Goal: Information Seeking & Learning: Understand process/instructions

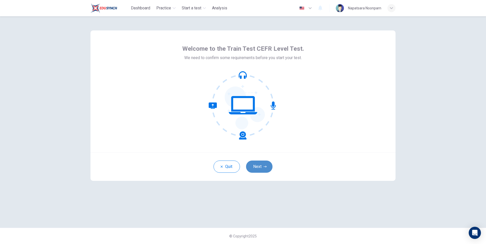
click at [263, 167] on icon "button" at bounding box center [264, 166] width 3 height 3
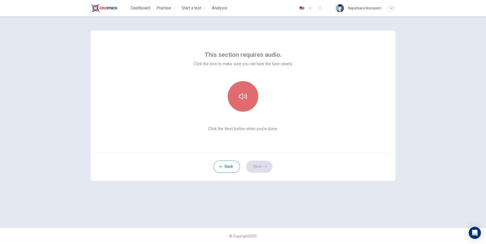
click at [242, 99] on icon "button" at bounding box center [243, 96] width 8 height 6
click at [244, 104] on button "button" at bounding box center [243, 96] width 30 height 30
click at [234, 101] on button "button" at bounding box center [243, 96] width 30 height 30
click at [241, 98] on icon "button" at bounding box center [243, 96] width 8 height 8
click at [243, 97] on icon "button" at bounding box center [243, 96] width 8 height 8
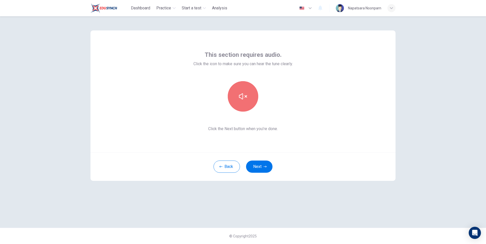
click at [243, 97] on icon "button" at bounding box center [243, 96] width 8 height 8
click at [242, 103] on button "button" at bounding box center [243, 96] width 30 height 30
click at [244, 99] on icon "button" at bounding box center [243, 96] width 8 height 8
click at [255, 167] on button "Next" at bounding box center [259, 167] width 26 height 12
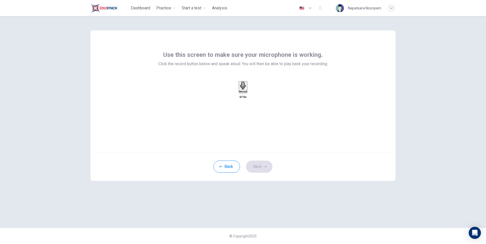
click at [240, 93] on div "Record" at bounding box center [243, 87] width 8 height 11
click at [240, 97] on div "Stop" at bounding box center [242, 102] width 5 height 41
click at [248, 92] on icon "button" at bounding box center [248, 92] width 0 height 0
click at [267, 168] on button "Next" at bounding box center [259, 167] width 26 height 12
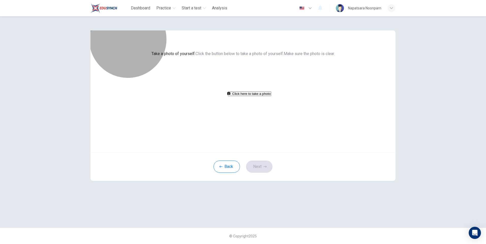
click at [249, 96] on button "Click here to take a photo" at bounding box center [249, 93] width 43 height 5
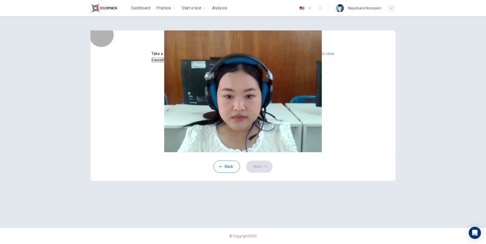
click at [171, 62] on button "Save" at bounding box center [167, 60] width 9 height 5
click at [268, 173] on button "Next" at bounding box center [259, 167] width 26 height 12
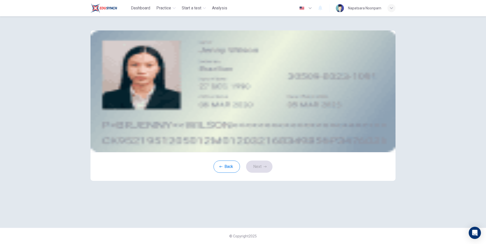
click at [129, 73] on icon "take photo" at bounding box center [129, 73] width 0 height 0
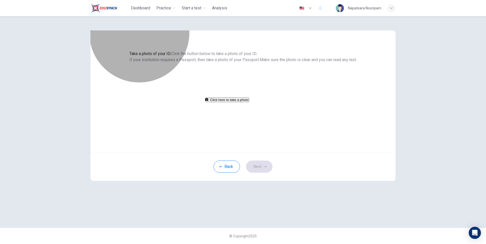
click at [249, 102] on button "Click here to take a photo" at bounding box center [227, 100] width 43 height 5
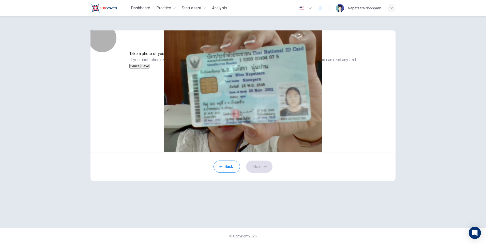
click at [149, 69] on button "Save" at bounding box center [145, 66] width 9 height 5
click at [260, 173] on button "Next" at bounding box center [259, 167] width 26 height 12
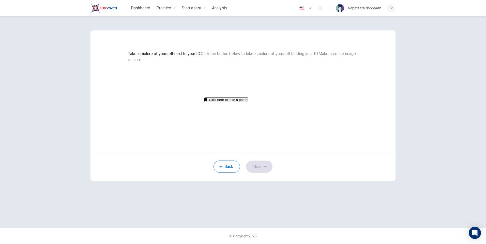
click at [248, 102] on button "Click here to take a photo" at bounding box center [225, 100] width 43 height 5
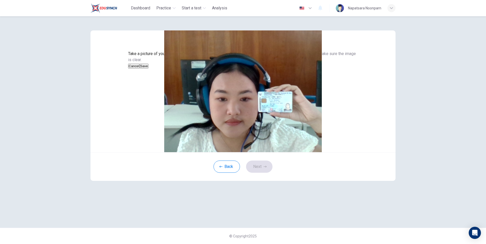
click at [148, 69] on button "Save" at bounding box center [144, 66] width 9 height 5
click at [263, 168] on icon "button" at bounding box center [264, 166] width 3 height 3
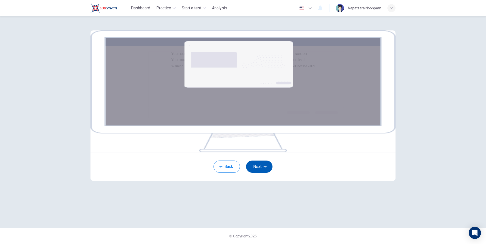
click at [250, 173] on button "Next" at bounding box center [259, 167] width 26 height 12
click at [256, 173] on button "Next" at bounding box center [259, 167] width 26 height 12
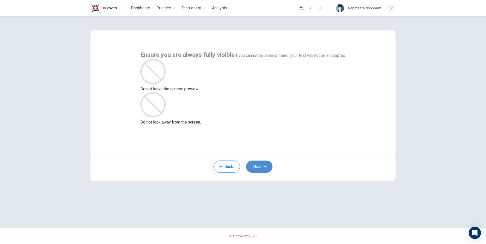
click at [260, 167] on button "Next" at bounding box center [259, 167] width 26 height 12
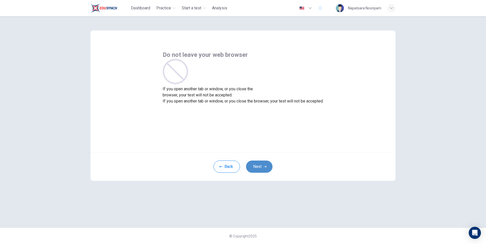
click at [256, 170] on button "Next" at bounding box center [259, 167] width 26 height 12
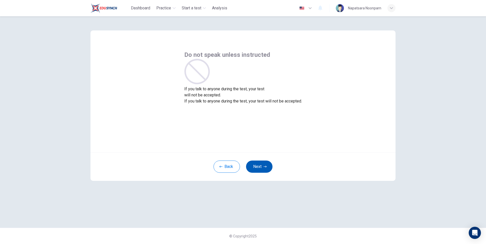
click at [256, 170] on button "Next" at bounding box center [259, 167] width 26 height 12
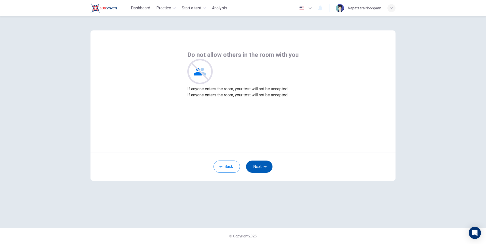
click at [256, 170] on button "Next" at bounding box center [259, 167] width 26 height 12
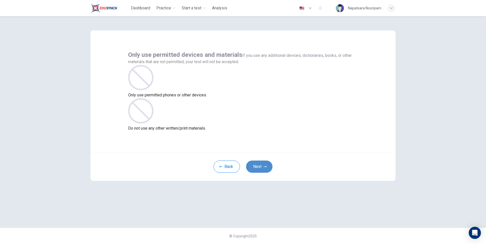
click at [261, 166] on button "Next" at bounding box center [259, 167] width 26 height 12
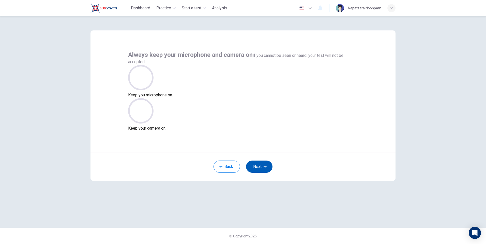
click at [261, 166] on button "Next" at bounding box center [259, 167] width 26 height 12
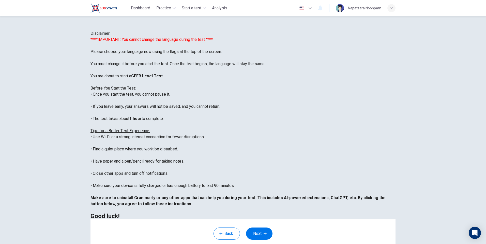
scroll to position [49, 0]
click at [267, 240] on button "Next" at bounding box center [259, 234] width 26 height 12
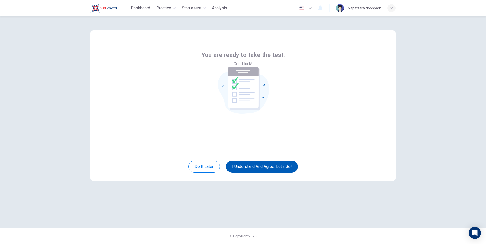
click at [256, 168] on button "I understand and agree. Let’s go!" at bounding box center [262, 167] width 72 height 12
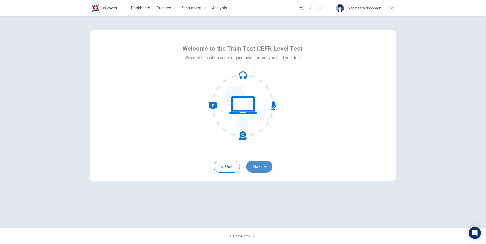
click at [262, 165] on button "Next" at bounding box center [259, 167] width 26 height 12
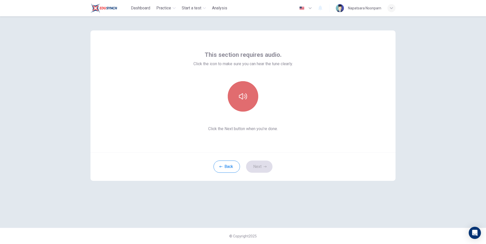
click at [240, 99] on icon "button" at bounding box center [243, 96] width 8 height 8
click at [266, 169] on button "Next" at bounding box center [259, 167] width 26 height 12
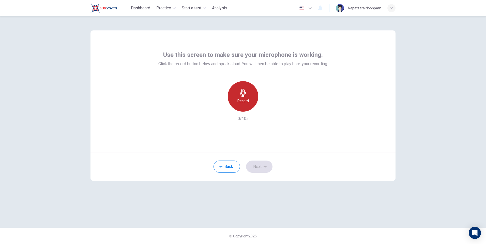
click at [240, 104] on h6 "Record" at bounding box center [242, 101] width 11 height 6
click at [262, 168] on button "Next" at bounding box center [259, 167] width 26 height 12
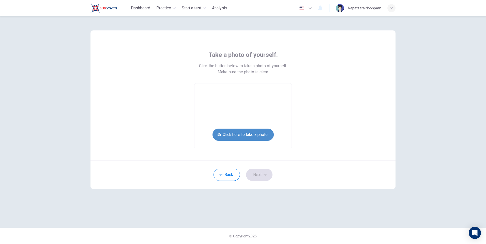
click at [258, 136] on button "Click here to take a photo" at bounding box center [242, 135] width 61 height 12
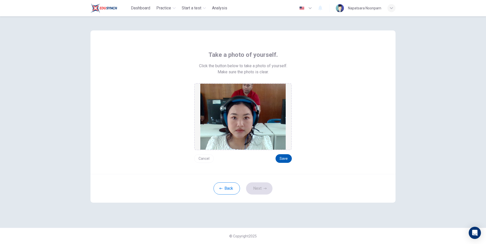
click at [280, 158] on button "Save" at bounding box center [283, 158] width 16 height 9
click at [257, 190] on button "Next" at bounding box center [259, 189] width 26 height 12
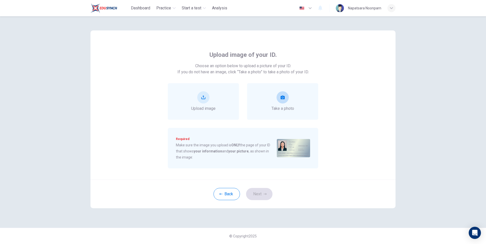
click at [295, 102] on div "Take a photo" at bounding box center [282, 101] width 71 height 37
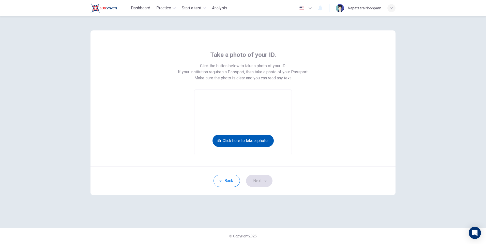
click at [266, 139] on button "Click here to take a photo" at bounding box center [242, 141] width 61 height 12
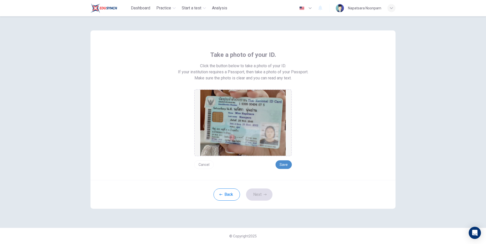
click at [287, 167] on button "Save" at bounding box center [283, 165] width 16 height 9
click at [256, 198] on button "Next" at bounding box center [259, 195] width 26 height 12
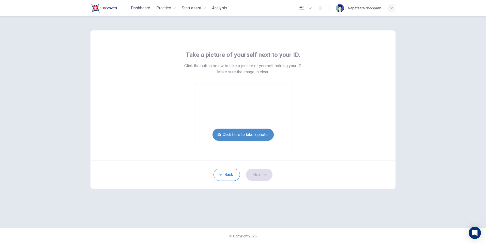
click at [248, 139] on button "Click here to take a photo" at bounding box center [242, 135] width 61 height 12
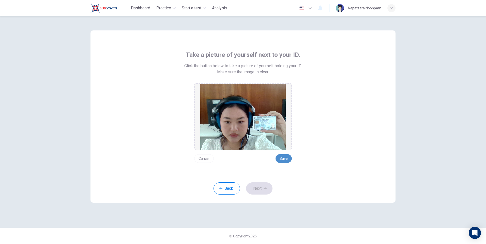
click at [278, 158] on button "Save" at bounding box center [283, 158] width 16 height 9
click at [264, 193] on button "Next" at bounding box center [259, 189] width 26 height 12
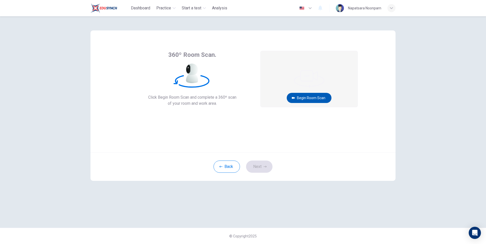
click at [307, 101] on button "Begin Room Scan" at bounding box center [309, 98] width 45 height 10
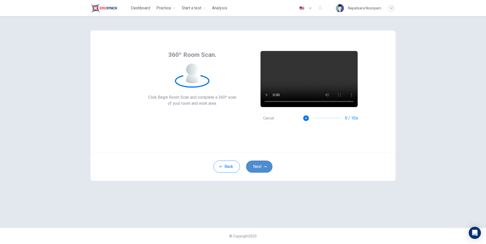
click at [258, 168] on button "Next" at bounding box center [259, 167] width 26 height 12
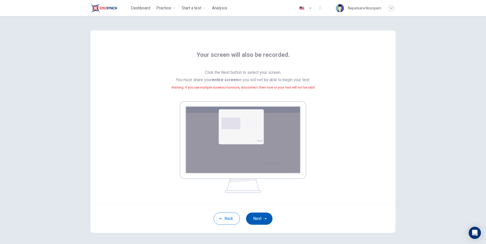
click at [260, 218] on button "Next" at bounding box center [259, 219] width 26 height 12
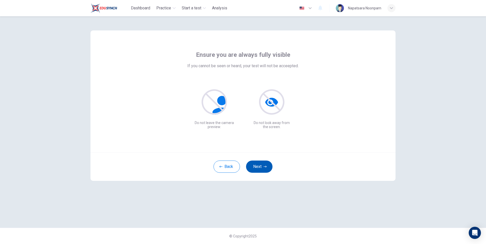
click at [256, 164] on button "Next" at bounding box center [259, 167] width 26 height 12
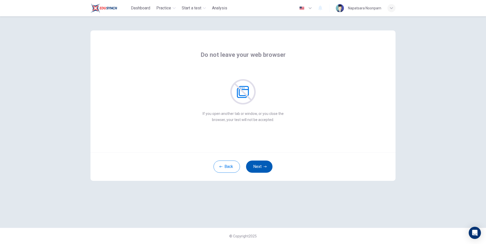
click at [256, 164] on button "Next" at bounding box center [259, 167] width 26 height 12
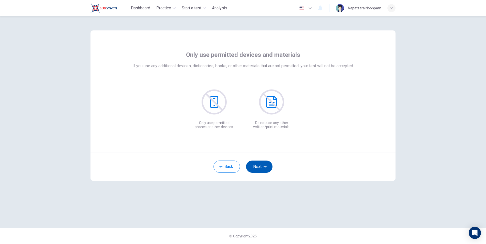
click at [256, 164] on button "Next" at bounding box center [259, 167] width 26 height 12
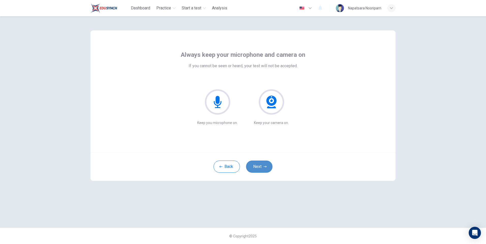
click at [256, 164] on button "Next" at bounding box center [259, 167] width 26 height 12
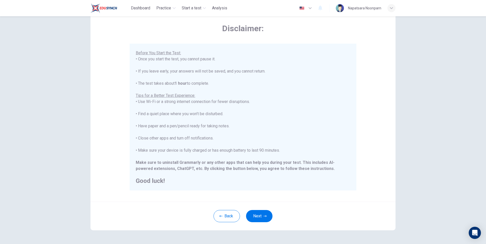
scroll to position [38, 0]
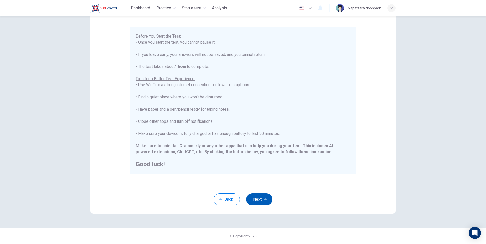
click at [254, 199] on button "Next" at bounding box center [259, 200] width 26 height 12
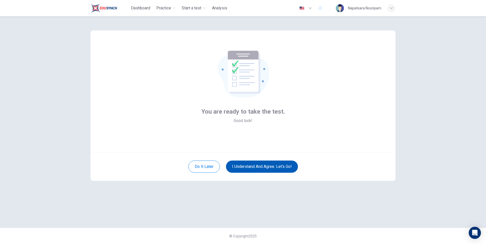
scroll to position [0, 0]
click at [259, 166] on button "I understand and agree. Let’s go!" at bounding box center [262, 167] width 72 height 12
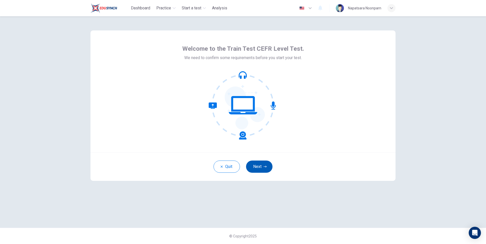
click at [254, 165] on button "Next" at bounding box center [259, 167] width 26 height 12
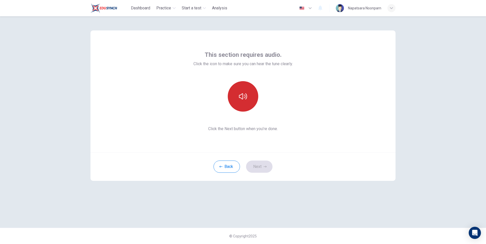
click at [240, 109] on button "button" at bounding box center [243, 96] width 30 height 30
click at [263, 168] on icon "button" at bounding box center [264, 166] width 3 height 3
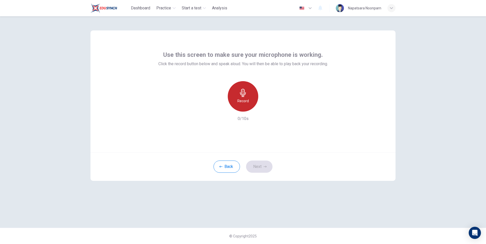
click at [242, 103] on h6 "Record" at bounding box center [242, 101] width 11 height 6
click at [238, 102] on h6 "Record" at bounding box center [242, 101] width 11 height 6
click at [241, 102] on h6 "Record" at bounding box center [242, 101] width 11 height 6
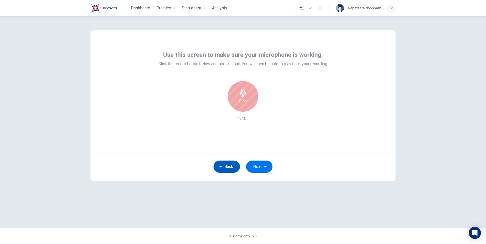
click at [224, 168] on button "Back" at bounding box center [226, 167] width 26 height 12
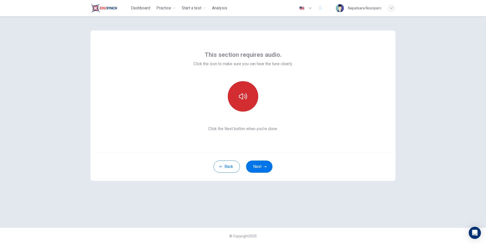
click at [249, 99] on button "button" at bounding box center [243, 96] width 30 height 30
click at [263, 171] on button "Next" at bounding box center [259, 167] width 26 height 12
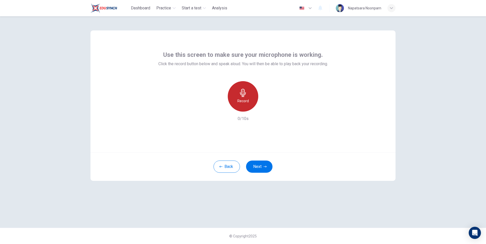
click at [249, 104] on div "Record" at bounding box center [243, 96] width 30 height 30
click at [253, 168] on button "Next" at bounding box center [259, 167] width 26 height 12
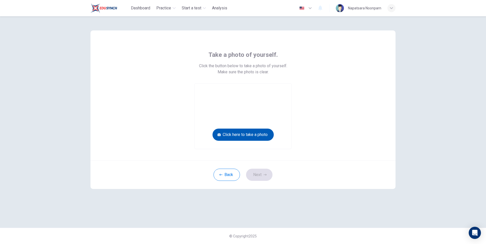
click at [243, 137] on button "Click here to take a photo" at bounding box center [242, 135] width 61 height 12
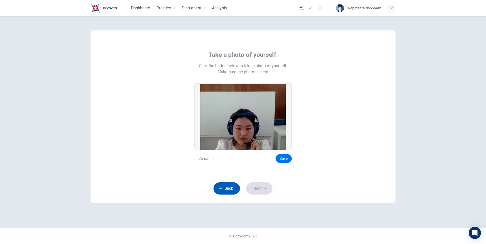
click at [224, 189] on button "Back" at bounding box center [226, 189] width 26 height 12
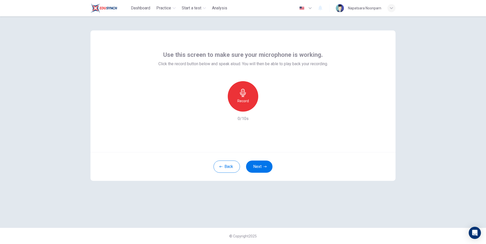
click at [242, 101] on h6 "Record" at bounding box center [242, 101] width 11 height 6
click at [238, 99] on div "Stop" at bounding box center [243, 96] width 30 height 30
click at [245, 95] on icon "button" at bounding box center [243, 93] width 6 height 8
click at [255, 166] on button "Next" at bounding box center [259, 167] width 26 height 12
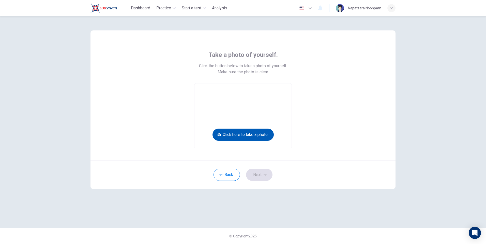
click at [261, 137] on button "Click here to take a photo" at bounding box center [242, 135] width 61 height 12
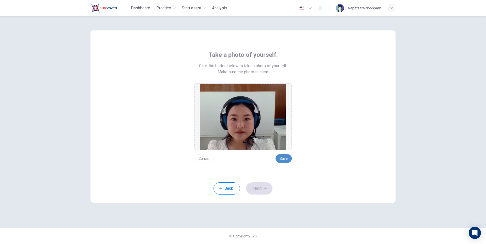
click at [283, 157] on button "Save" at bounding box center [283, 158] width 16 height 9
click at [262, 186] on button "Next" at bounding box center [259, 189] width 26 height 12
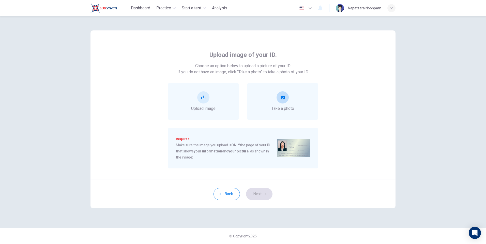
click at [290, 105] on div "Take a photo" at bounding box center [282, 101] width 23 height 20
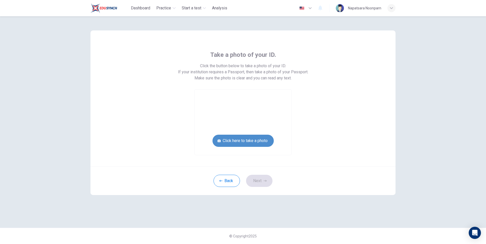
click at [263, 139] on button "Click here to take a photo" at bounding box center [242, 141] width 61 height 12
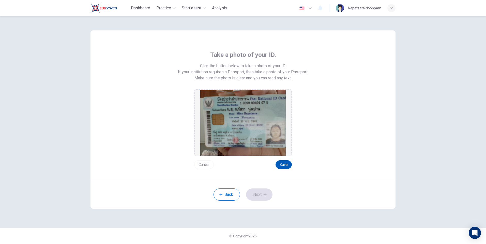
click at [281, 166] on button "Save" at bounding box center [283, 165] width 16 height 9
click at [260, 198] on button "Next" at bounding box center [259, 195] width 26 height 12
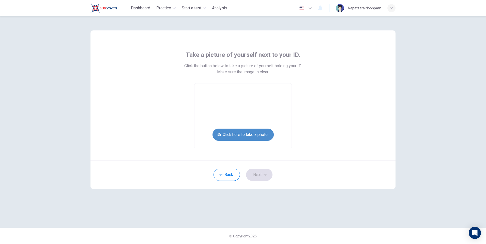
click at [257, 135] on button "Click here to take a photo" at bounding box center [242, 135] width 61 height 12
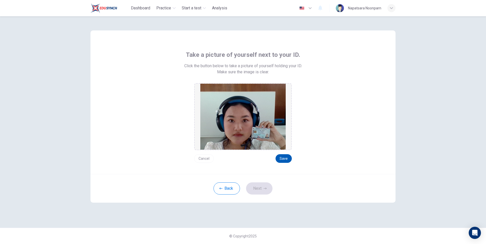
click at [284, 157] on button "Save" at bounding box center [283, 158] width 16 height 9
click at [267, 184] on button "Next" at bounding box center [259, 189] width 26 height 12
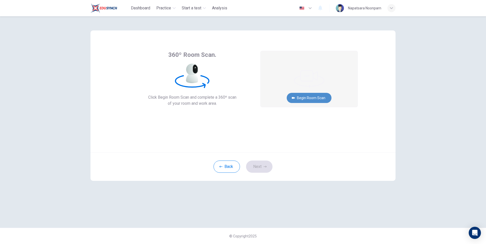
click at [307, 100] on button "Begin Room Scan" at bounding box center [309, 98] width 45 height 10
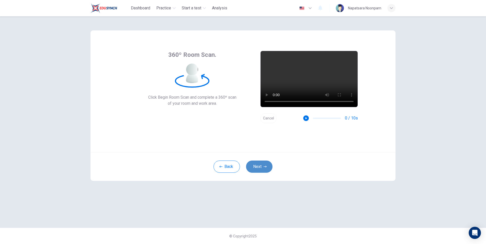
click at [268, 167] on button "Next" at bounding box center [259, 167] width 26 height 12
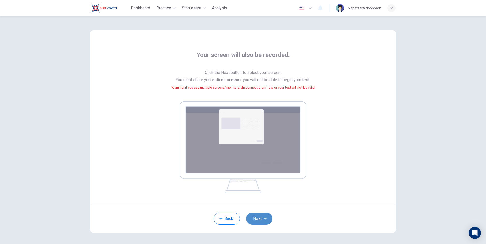
click at [255, 215] on button "Next" at bounding box center [259, 219] width 26 height 12
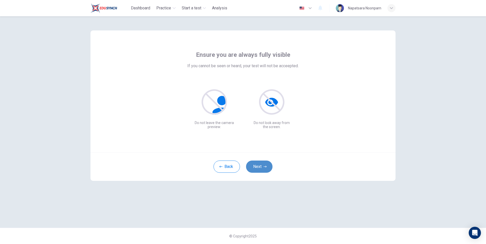
click at [265, 167] on icon "button" at bounding box center [264, 166] width 3 height 3
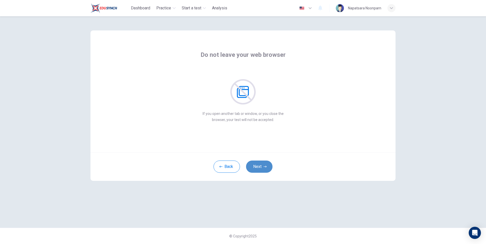
click at [265, 167] on icon "button" at bounding box center [264, 166] width 3 height 3
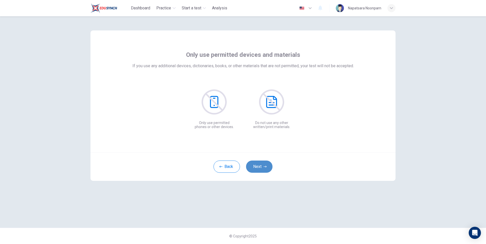
click at [265, 167] on icon "button" at bounding box center [264, 166] width 3 height 3
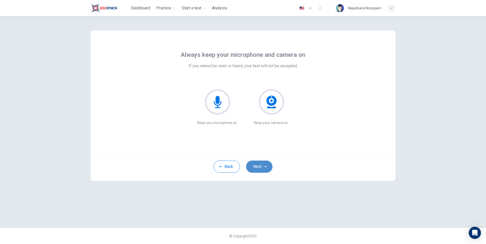
click at [265, 167] on icon "button" at bounding box center [264, 166] width 3 height 3
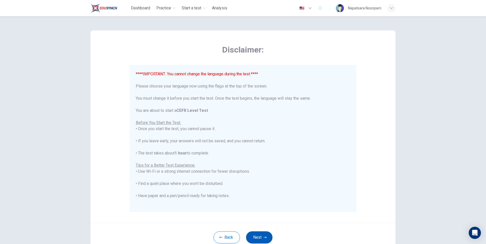
click at [258, 238] on button "Next" at bounding box center [259, 238] width 26 height 12
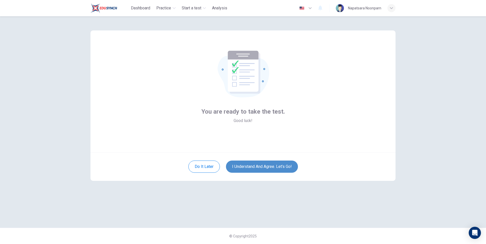
click at [269, 169] on button "I understand and agree. Let’s go!" at bounding box center [262, 167] width 72 height 12
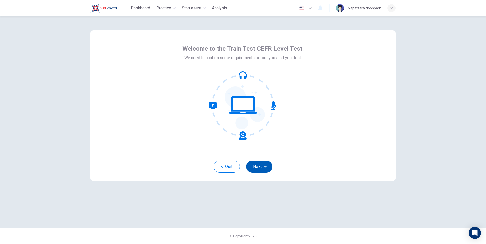
click at [257, 172] on button "Next" at bounding box center [259, 167] width 26 height 12
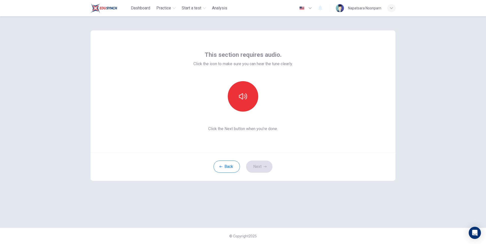
click at [247, 112] on div "This section requires audio. Click the icon to make sure you can hear the tune …" at bounding box center [242, 91] width 99 height 81
click at [245, 106] on button "button" at bounding box center [243, 96] width 30 height 30
click at [246, 102] on button "button" at bounding box center [243, 96] width 30 height 30
click at [250, 100] on button "button" at bounding box center [243, 96] width 30 height 30
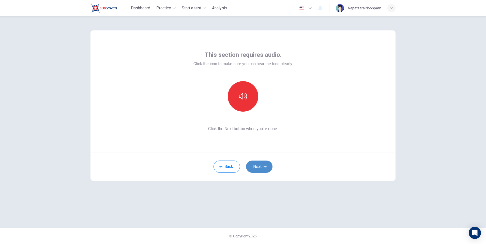
click at [263, 166] on icon "button" at bounding box center [264, 166] width 3 height 3
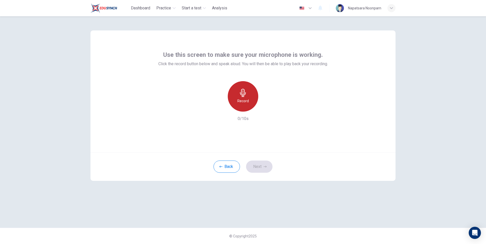
click at [242, 104] on h6 "Record" at bounding box center [242, 101] width 11 height 6
click at [242, 104] on h6 "Stop" at bounding box center [243, 101] width 8 height 6
click at [262, 165] on button "Next" at bounding box center [259, 167] width 26 height 12
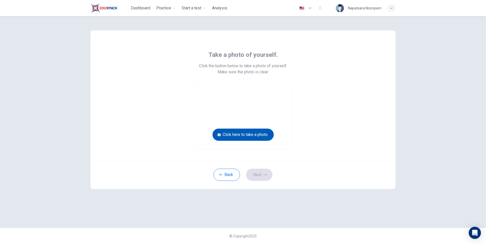
click at [262, 132] on button "Click here to take a photo" at bounding box center [242, 135] width 61 height 12
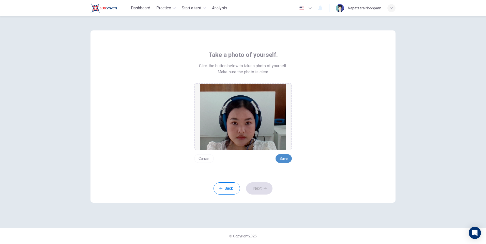
click at [283, 156] on button "Save" at bounding box center [283, 158] width 16 height 9
click at [281, 157] on button "Save" at bounding box center [283, 158] width 16 height 9
click at [261, 192] on button "Next" at bounding box center [259, 189] width 26 height 12
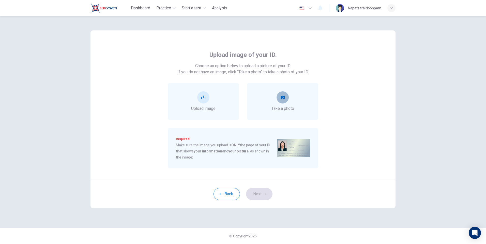
click at [285, 101] on button "take photo" at bounding box center [282, 97] width 12 height 12
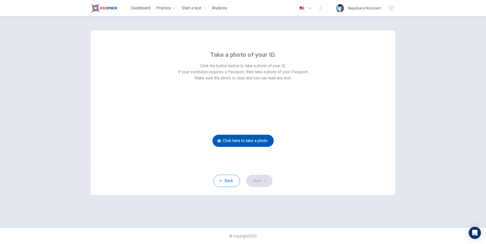
click at [255, 140] on button "Click here to take a photo" at bounding box center [242, 141] width 61 height 12
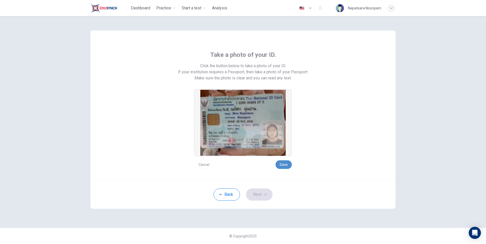
click at [285, 164] on button "Save" at bounding box center [283, 165] width 16 height 9
click at [263, 195] on button "Next" at bounding box center [259, 195] width 26 height 12
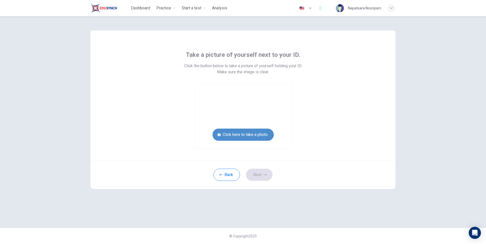
click at [251, 137] on button "Click here to take a photo" at bounding box center [242, 135] width 61 height 12
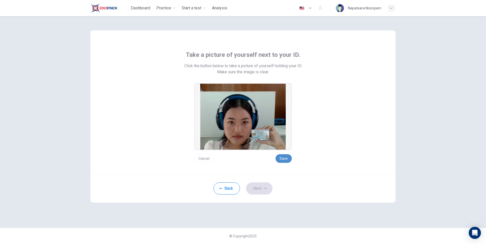
click at [284, 159] on button "Save" at bounding box center [283, 158] width 16 height 9
click at [263, 192] on button "Next" at bounding box center [259, 189] width 26 height 12
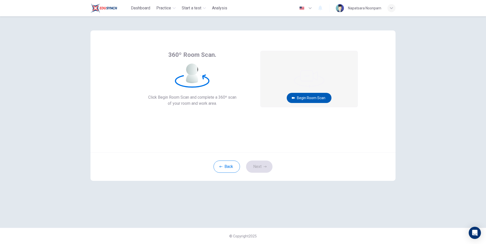
click at [316, 101] on button "Begin Room Scan" at bounding box center [309, 98] width 45 height 10
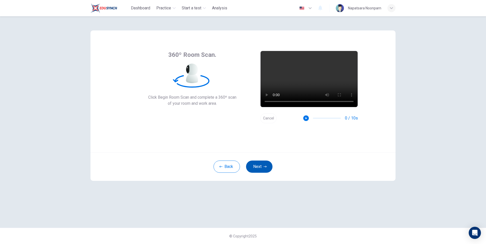
click at [260, 171] on button "Next" at bounding box center [259, 167] width 26 height 12
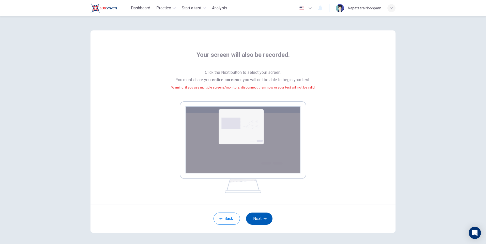
click at [261, 214] on button "Next" at bounding box center [259, 219] width 26 height 12
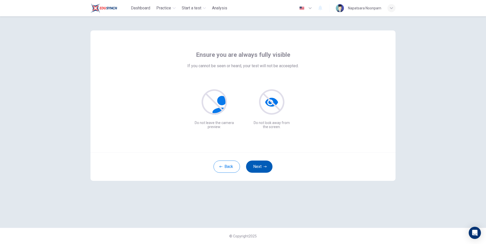
click at [259, 163] on button "Next" at bounding box center [259, 167] width 26 height 12
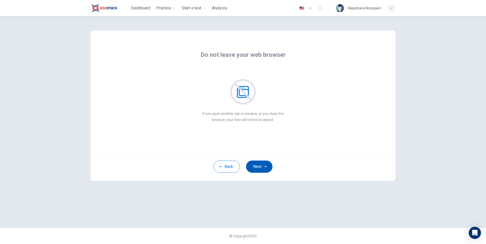
click at [259, 163] on button "Next" at bounding box center [259, 167] width 26 height 12
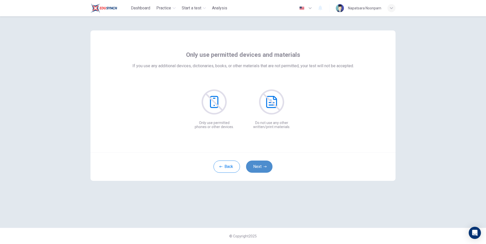
click at [259, 163] on button "Next" at bounding box center [259, 167] width 26 height 12
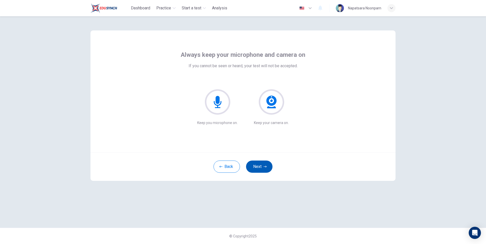
click at [259, 163] on button "Next" at bounding box center [259, 167] width 26 height 12
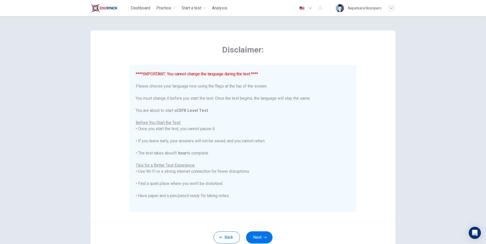
scroll to position [49, 0]
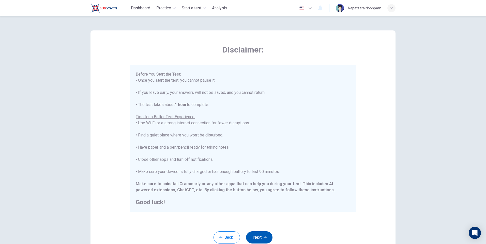
click at [253, 238] on button "Next" at bounding box center [259, 238] width 26 height 12
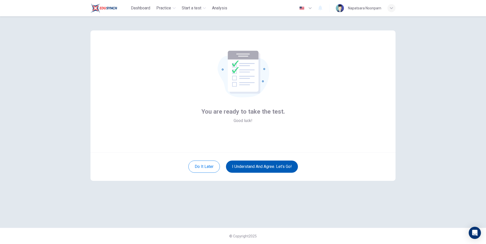
click at [278, 169] on button "I understand and agree. Let’s go!" at bounding box center [262, 167] width 72 height 12
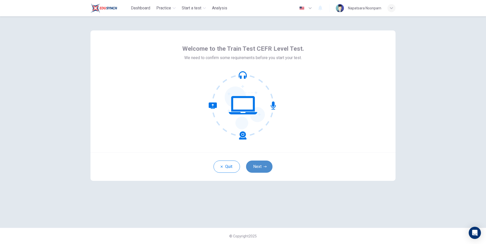
click at [263, 166] on button "Next" at bounding box center [259, 167] width 26 height 12
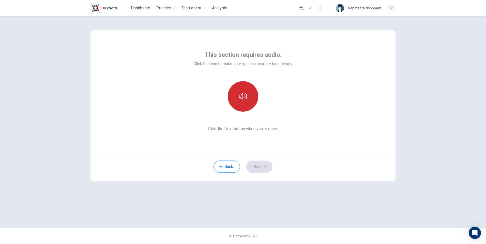
click at [239, 95] on icon "button" at bounding box center [243, 96] width 8 height 6
click at [260, 166] on button "Next" at bounding box center [259, 167] width 26 height 12
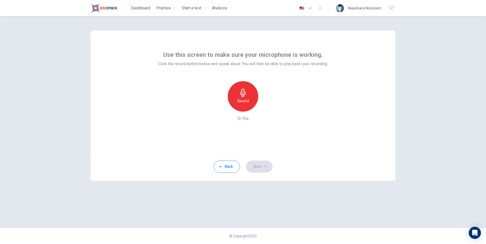
click at [241, 99] on h6 "Record" at bounding box center [242, 101] width 11 height 6
click at [236, 106] on div "Stop" at bounding box center [243, 96] width 30 height 30
click at [260, 172] on button "Next" at bounding box center [259, 167] width 26 height 12
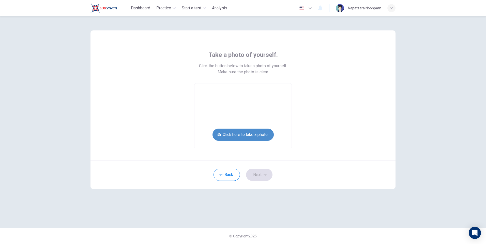
click at [263, 136] on button "Click here to take a photo" at bounding box center [242, 135] width 61 height 12
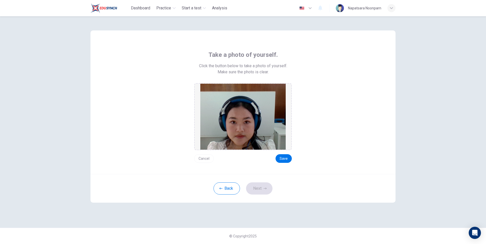
click at [280, 151] on div "Cancel Save" at bounding box center [243, 156] width 98 height 13
click at [281, 159] on button "Save" at bounding box center [283, 158] width 16 height 9
click at [284, 159] on button "Save" at bounding box center [283, 158] width 16 height 9
click at [261, 192] on button "Next" at bounding box center [259, 189] width 26 height 12
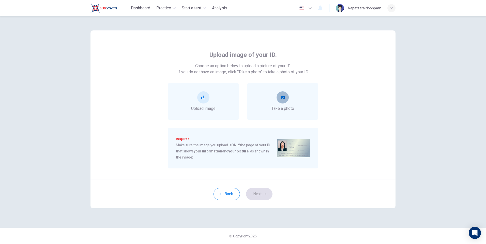
click at [283, 100] on button "take photo" at bounding box center [282, 97] width 12 height 12
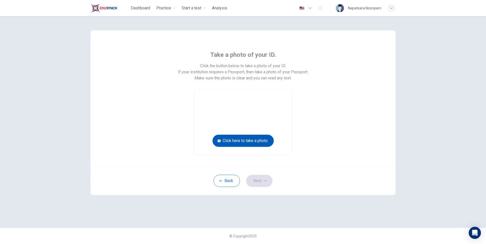
click at [260, 142] on button "Click here to take a photo" at bounding box center [242, 141] width 61 height 12
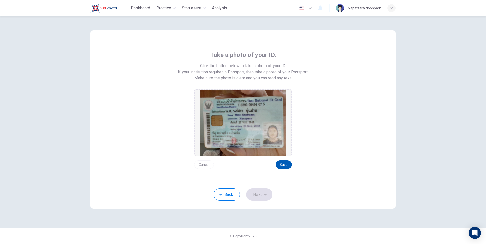
click at [286, 164] on button "Save" at bounding box center [283, 165] width 16 height 9
click at [264, 196] on icon "button" at bounding box center [264, 194] width 3 height 3
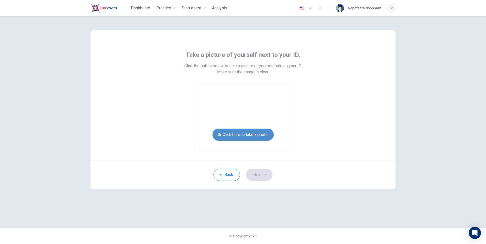
click at [251, 132] on button "Click here to take a photo" at bounding box center [242, 135] width 61 height 12
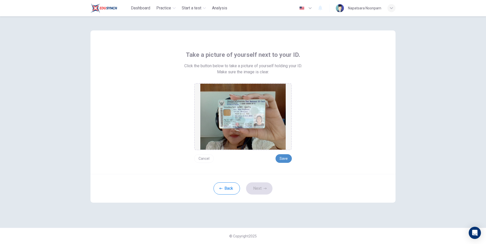
click at [285, 160] on button "Save" at bounding box center [283, 158] width 16 height 9
click at [286, 158] on button "Save" at bounding box center [283, 158] width 16 height 9
click at [260, 192] on button "Next" at bounding box center [259, 189] width 26 height 12
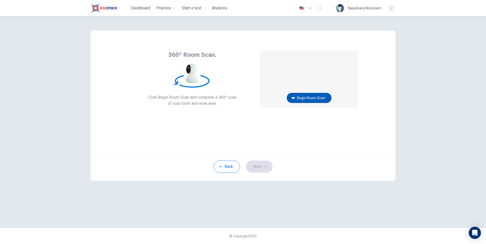
click at [306, 100] on button "Begin Room Scan" at bounding box center [309, 98] width 45 height 10
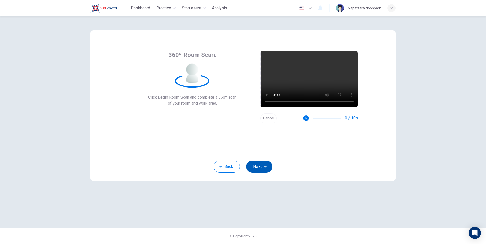
click at [264, 169] on button "Next" at bounding box center [259, 167] width 26 height 12
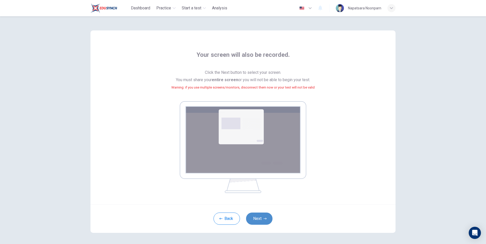
click at [264, 216] on button "Next" at bounding box center [259, 219] width 26 height 12
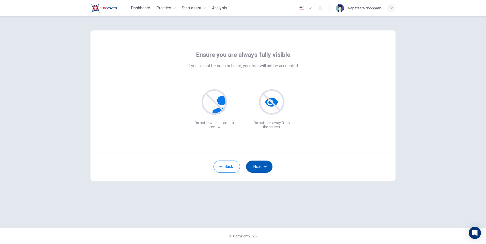
click at [258, 165] on button "Next" at bounding box center [259, 167] width 26 height 12
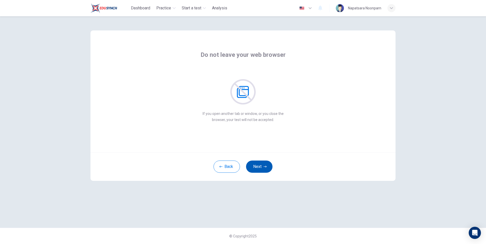
click at [258, 165] on button "Next" at bounding box center [259, 167] width 26 height 12
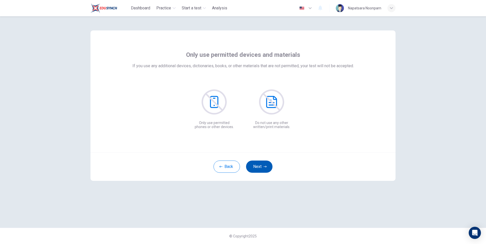
click at [258, 165] on button "Next" at bounding box center [259, 167] width 26 height 12
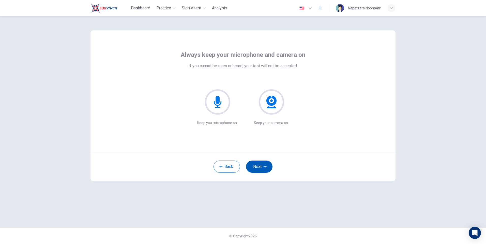
click at [258, 165] on button "Next" at bounding box center [259, 167] width 26 height 12
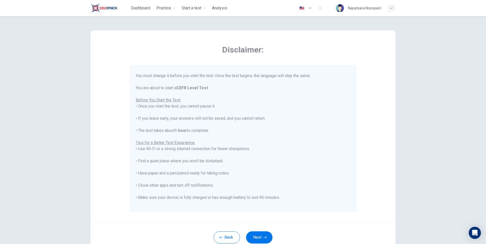
scroll to position [49, 0]
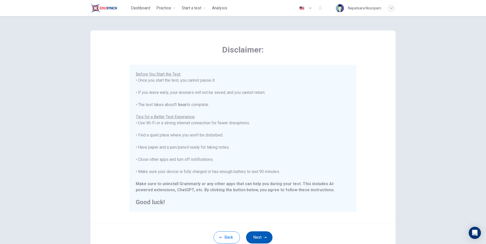
click at [259, 239] on button "Next" at bounding box center [259, 238] width 26 height 12
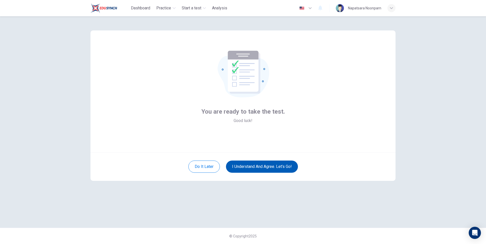
click at [271, 169] on button "I understand and agree. Let’s go!" at bounding box center [262, 167] width 72 height 12
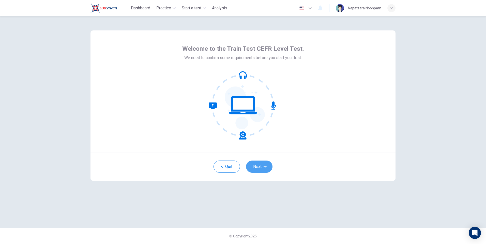
drag, startPoint x: 265, startPoint y: 169, endPoint x: 265, endPoint y: 163, distance: 6.4
click at [265, 166] on button "Next" at bounding box center [259, 167] width 26 height 12
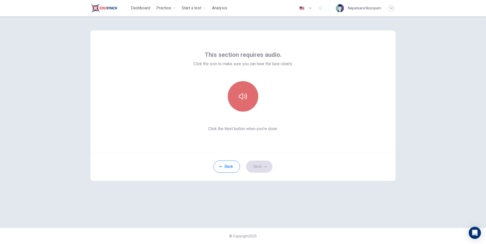
click at [243, 90] on button "button" at bounding box center [243, 96] width 30 height 30
click at [256, 164] on button "Next" at bounding box center [259, 167] width 26 height 12
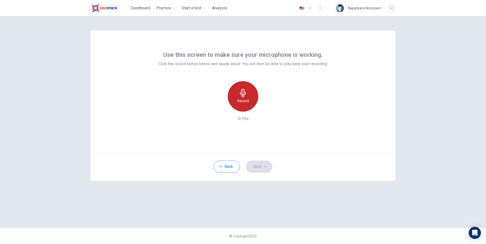
click at [243, 105] on div "Record" at bounding box center [243, 96] width 30 height 30
click at [245, 102] on h6 "Stop" at bounding box center [243, 101] width 8 height 6
click at [262, 164] on button "Next" at bounding box center [259, 167] width 26 height 12
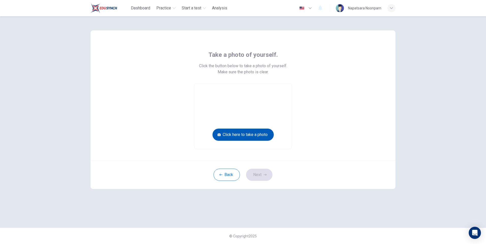
click at [247, 139] on button "Click here to take a photo" at bounding box center [242, 135] width 61 height 12
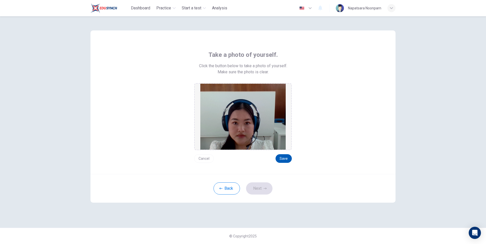
click at [285, 161] on button "Save" at bounding box center [283, 158] width 16 height 9
click at [265, 189] on icon "button" at bounding box center [264, 188] width 3 height 3
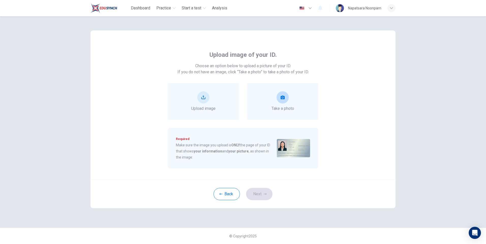
click at [298, 107] on div "Take a photo" at bounding box center [282, 101] width 71 height 37
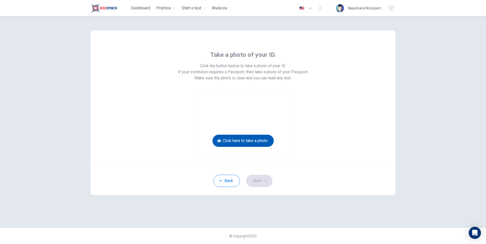
click at [262, 141] on button "Click here to take a photo" at bounding box center [242, 141] width 61 height 12
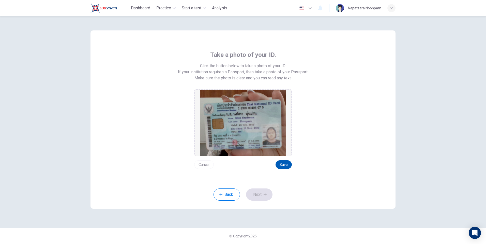
click at [282, 165] on button "Save" at bounding box center [283, 165] width 16 height 9
click at [264, 199] on button "Next" at bounding box center [259, 195] width 26 height 12
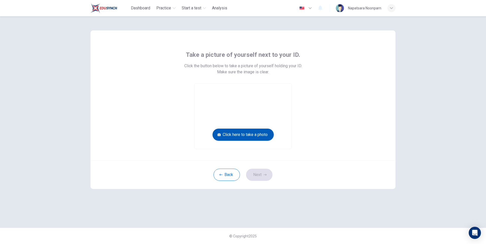
click at [255, 139] on button "Click here to take a photo" at bounding box center [242, 135] width 61 height 12
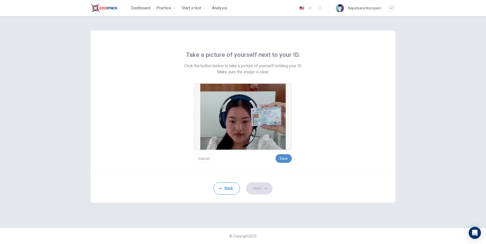
click at [285, 159] on button "Save" at bounding box center [283, 158] width 16 height 9
click at [267, 191] on button "Next" at bounding box center [259, 189] width 26 height 12
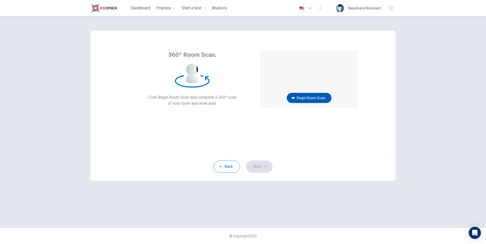
click at [321, 95] on button "Begin Room Scan" at bounding box center [309, 98] width 45 height 10
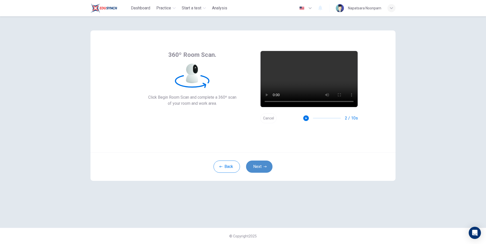
click at [262, 166] on button "Next" at bounding box center [259, 167] width 26 height 12
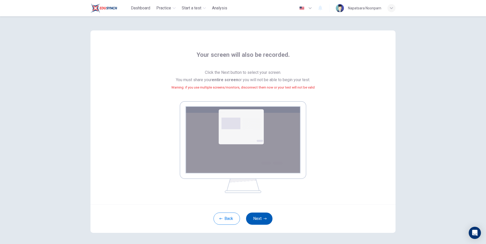
click at [264, 220] on icon "button" at bounding box center [264, 218] width 3 height 3
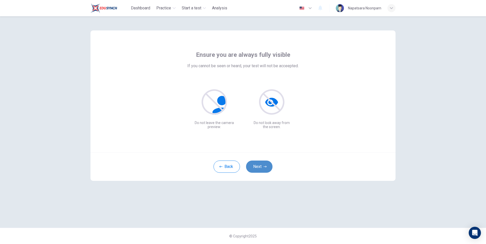
click at [263, 170] on button "Next" at bounding box center [259, 167] width 26 height 12
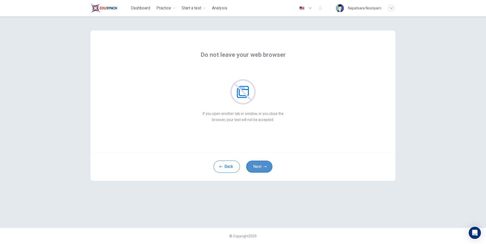
click at [263, 170] on button "Next" at bounding box center [259, 167] width 26 height 12
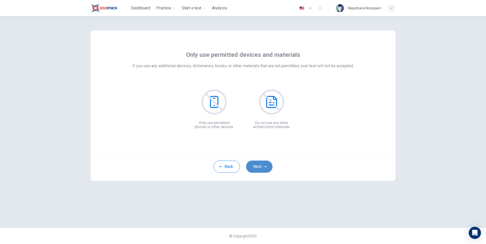
click at [263, 170] on button "Next" at bounding box center [259, 167] width 26 height 12
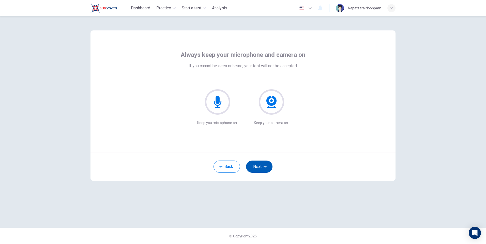
click at [263, 170] on button "Next" at bounding box center [259, 167] width 26 height 12
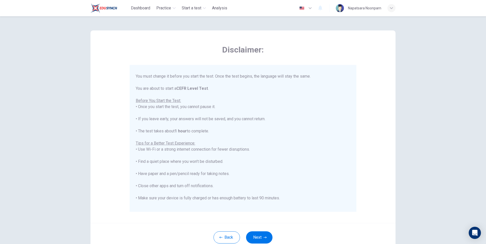
scroll to position [49, 0]
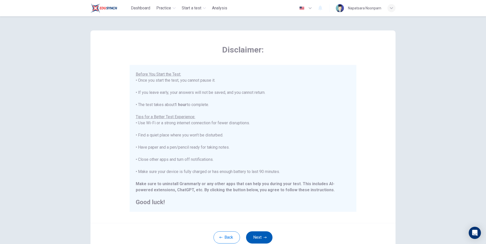
click at [256, 241] on button "Next" at bounding box center [259, 238] width 26 height 12
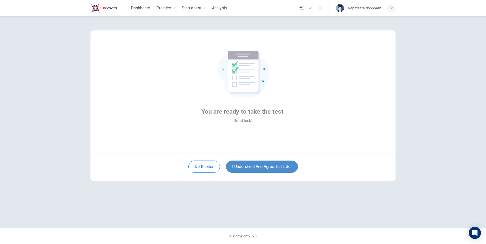
click at [265, 171] on button "I understand and agree. Let’s go!" at bounding box center [262, 167] width 72 height 12
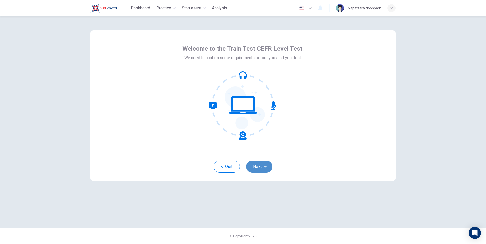
click at [265, 167] on icon "button" at bounding box center [264, 167] width 3 height 2
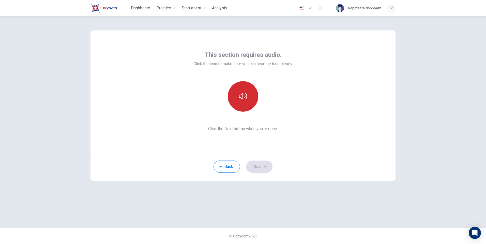
click at [254, 101] on button "button" at bounding box center [243, 96] width 30 height 30
click at [266, 169] on button "Next" at bounding box center [259, 167] width 26 height 12
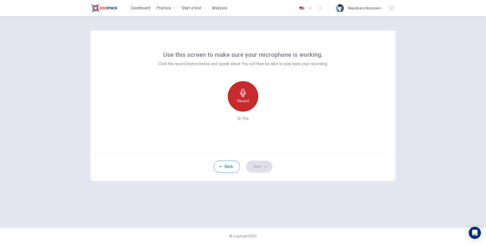
click at [248, 97] on div "Record" at bounding box center [243, 96] width 30 height 30
click at [248, 98] on div "Stop" at bounding box center [243, 96] width 30 height 30
click at [260, 171] on button "Next" at bounding box center [259, 167] width 26 height 12
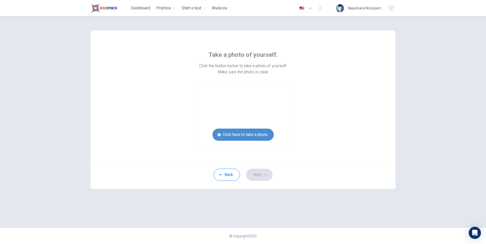
click at [258, 136] on button "Click here to take a photo" at bounding box center [242, 135] width 61 height 12
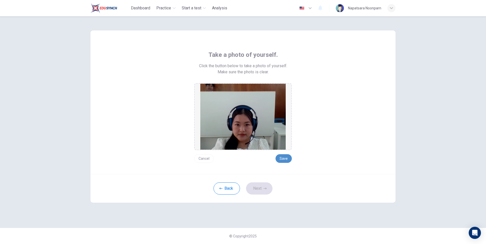
click at [287, 159] on button "Save" at bounding box center [283, 158] width 16 height 9
click at [267, 185] on button "Next" at bounding box center [259, 189] width 26 height 12
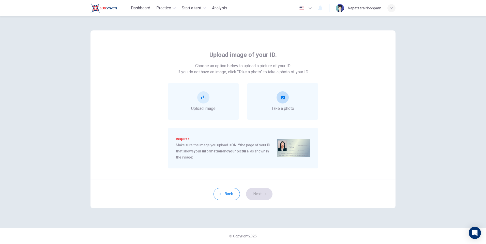
click at [279, 97] on button "take photo" at bounding box center [282, 97] width 12 height 12
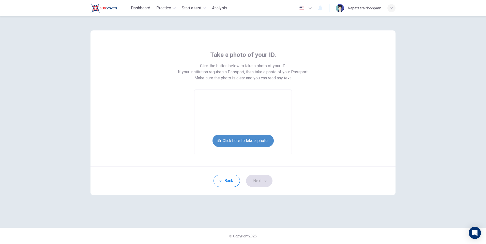
click at [256, 139] on button "Click here to take a photo" at bounding box center [242, 141] width 61 height 12
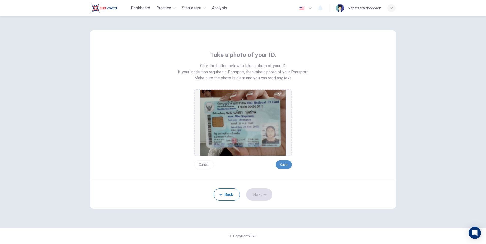
click at [279, 164] on button "Save" at bounding box center [283, 165] width 16 height 9
click at [264, 195] on icon "button" at bounding box center [264, 195] width 3 height 2
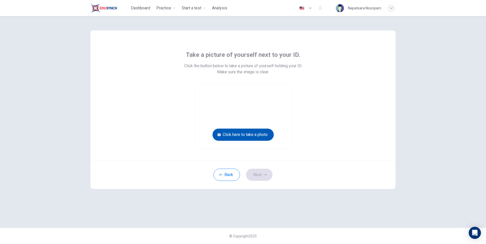
click at [250, 135] on button "Click here to take a photo" at bounding box center [242, 135] width 61 height 12
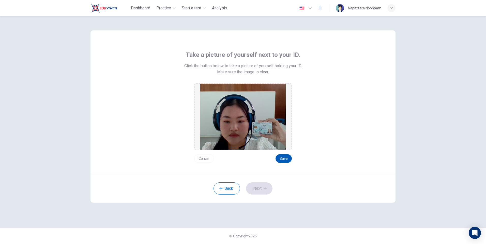
click at [282, 159] on button "Save" at bounding box center [283, 158] width 16 height 9
click at [261, 184] on button "Next" at bounding box center [259, 189] width 26 height 12
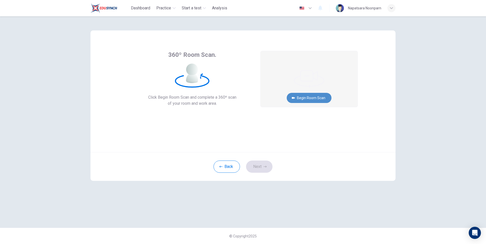
click at [313, 100] on button "Begin Room Scan" at bounding box center [309, 98] width 45 height 10
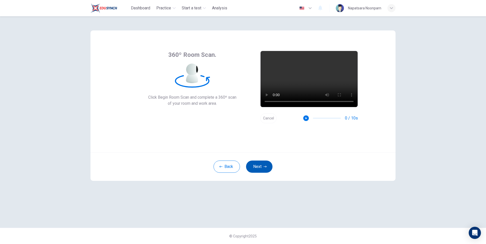
click at [264, 164] on button "Next" at bounding box center [259, 167] width 26 height 12
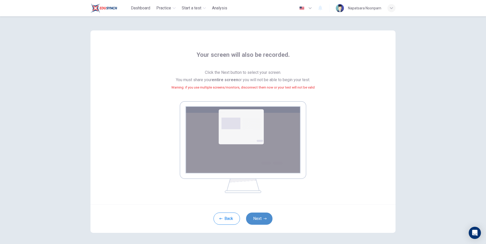
click at [261, 224] on button "Next" at bounding box center [259, 219] width 26 height 12
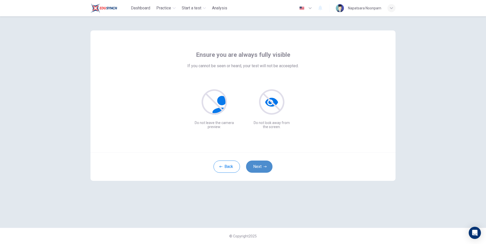
click at [263, 168] on button "Next" at bounding box center [259, 167] width 26 height 12
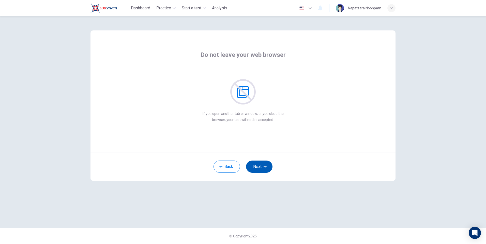
click at [263, 168] on button "Next" at bounding box center [259, 167] width 26 height 12
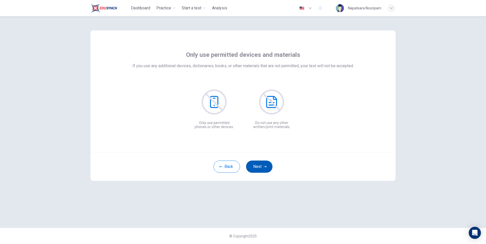
click at [263, 168] on button "Next" at bounding box center [259, 167] width 26 height 12
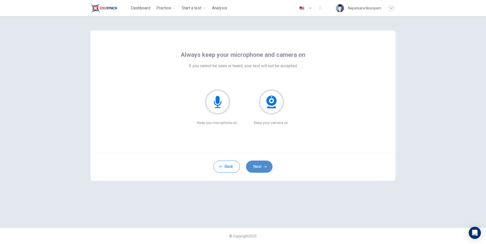
click at [263, 168] on button "Next" at bounding box center [259, 167] width 26 height 12
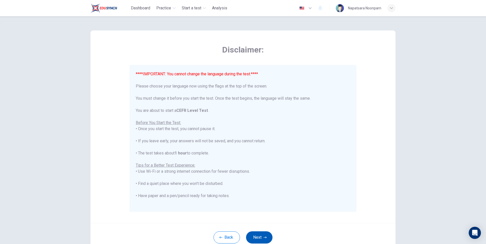
click at [250, 241] on button "Next" at bounding box center [259, 238] width 26 height 12
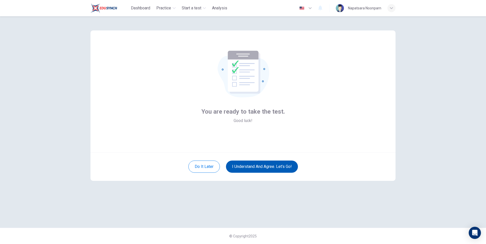
click at [257, 170] on button "I understand and agree. Let’s go!" at bounding box center [262, 167] width 72 height 12
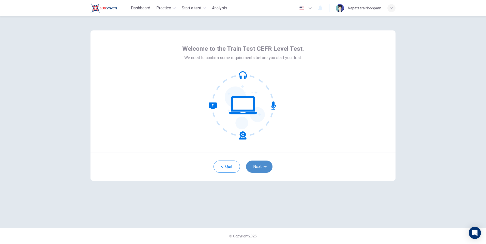
click at [258, 167] on button "Next" at bounding box center [259, 167] width 26 height 12
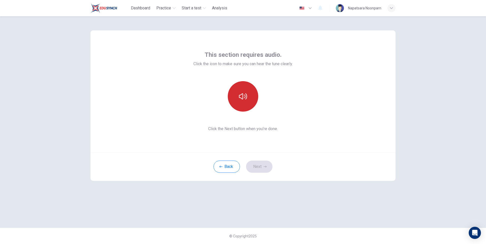
click at [247, 96] on button "button" at bounding box center [243, 96] width 30 height 30
click at [258, 165] on button "Next" at bounding box center [259, 167] width 26 height 12
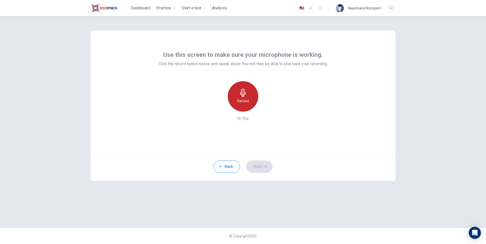
click at [245, 101] on h6 "Record" at bounding box center [242, 101] width 11 height 6
click at [248, 91] on div "Stop" at bounding box center [243, 96] width 30 height 30
click at [262, 169] on button "Next" at bounding box center [259, 167] width 26 height 12
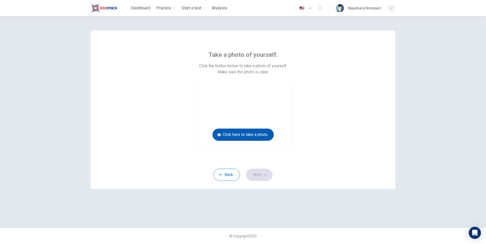
click at [253, 132] on button "Click here to take a photo" at bounding box center [242, 135] width 61 height 12
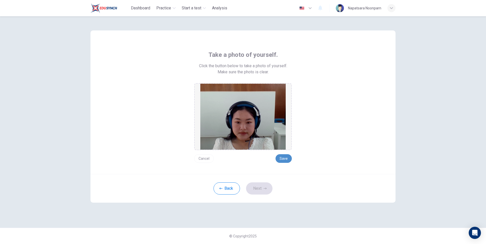
click at [282, 159] on button "Save" at bounding box center [283, 158] width 16 height 9
click at [259, 186] on button "Next" at bounding box center [259, 189] width 26 height 12
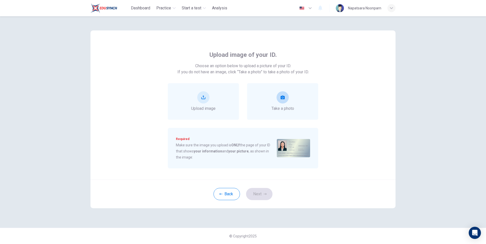
click at [285, 104] on div "Take a photo" at bounding box center [282, 101] width 23 height 20
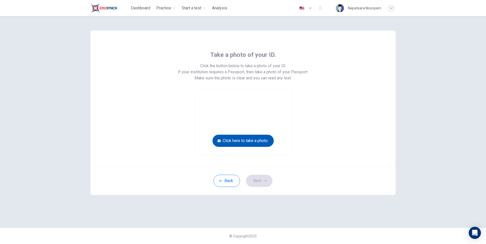
click at [264, 141] on button "Click here to take a photo" at bounding box center [242, 141] width 61 height 12
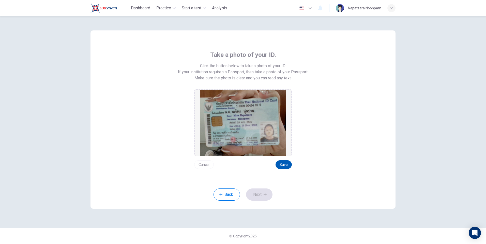
click at [282, 166] on button "Save" at bounding box center [283, 165] width 16 height 9
click at [266, 196] on button "Next" at bounding box center [259, 195] width 26 height 12
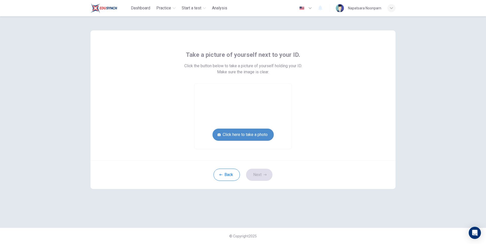
click at [251, 136] on button "Click here to take a photo" at bounding box center [242, 135] width 61 height 12
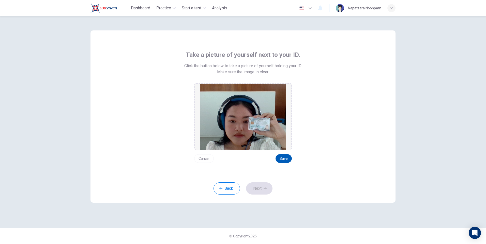
click at [280, 161] on button "Save" at bounding box center [283, 158] width 16 height 9
click at [260, 187] on button "Next" at bounding box center [259, 189] width 26 height 12
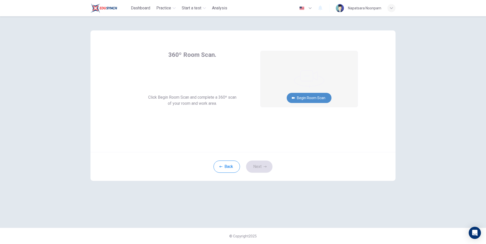
click at [324, 95] on button "Begin Room Scan" at bounding box center [309, 98] width 45 height 10
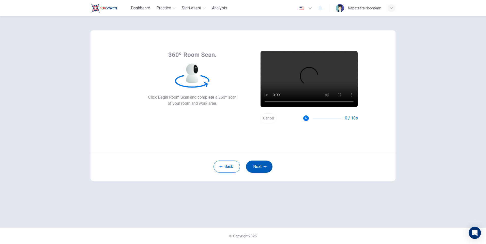
click at [251, 169] on button "Next" at bounding box center [259, 167] width 26 height 12
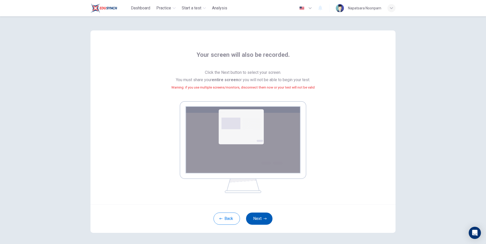
click at [253, 217] on button "Next" at bounding box center [259, 219] width 26 height 12
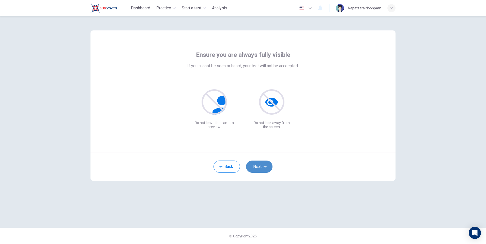
click at [263, 162] on button "Next" at bounding box center [259, 167] width 26 height 12
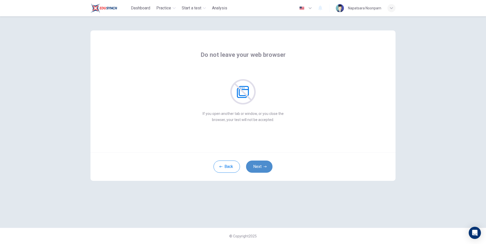
click at [259, 168] on button "Next" at bounding box center [259, 167] width 26 height 12
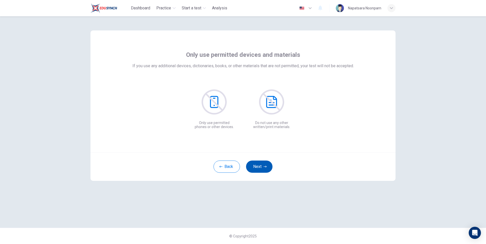
click at [259, 168] on button "Next" at bounding box center [259, 167] width 26 height 12
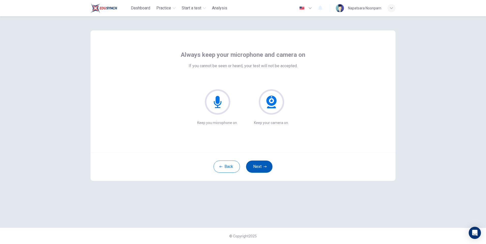
click at [259, 168] on button "Next" at bounding box center [259, 167] width 26 height 12
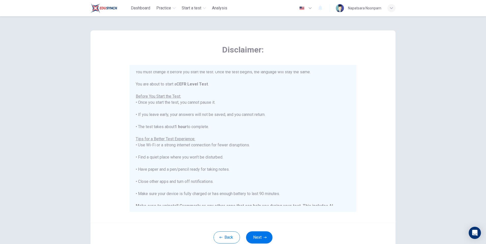
scroll to position [49, 0]
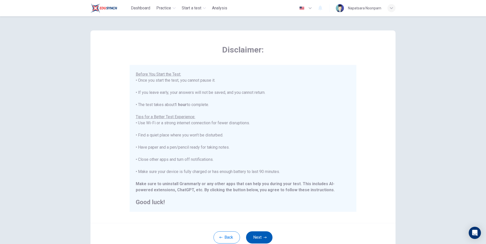
click at [257, 240] on button "Next" at bounding box center [259, 238] width 26 height 12
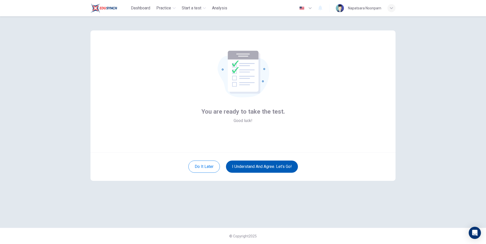
click at [263, 169] on button "I understand and agree. Let’s go!" at bounding box center [262, 167] width 72 height 12
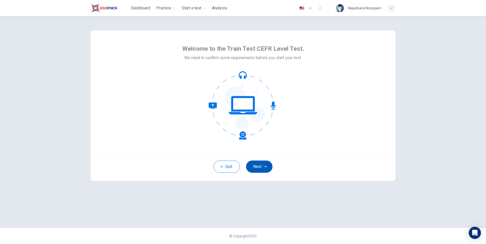
click at [264, 164] on button "Next" at bounding box center [259, 167] width 26 height 12
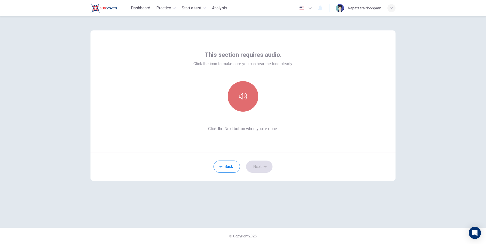
click at [240, 102] on button "button" at bounding box center [243, 96] width 30 height 30
click at [260, 169] on button "Next" at bounding box center [259, 167] width 26 height 12
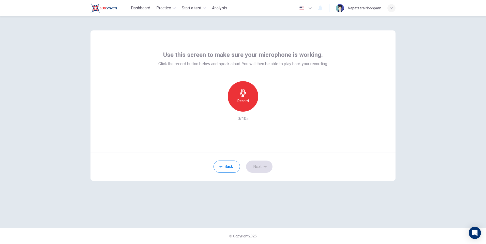
click at [242, 101] on h6 "Record" at bounding box center [242, 101] width 11 height 6
drag, startPoint x: 245, startPoint y: 88, endPoint x: 245, endPoint y: 93, distance: 5.1
click at [245, 87] on div "Stop" at bounding box center [243, 96] width 30 height 30
click at [262, 166] on button "Next" at bounding box center [259, 167] width 26 height 12
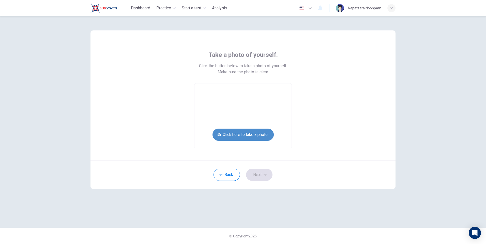
click at [249, 138] on button "Click here to take a photo" at bounding box center [242, 135] width 61 height 12
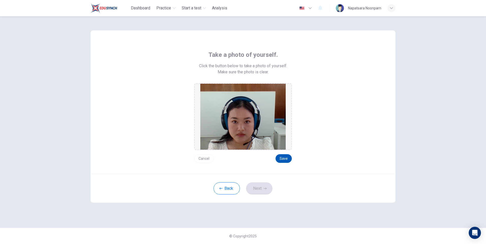
click at [282, 162] on button "Save" at bounding box center [283, 158] width 16 height 9
click at [266, 187] on button "Next" at bounding box center [259, 189] width 26 height 12
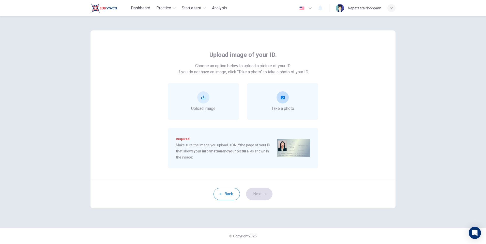
click at [278, 117] on div "Take a photo" at bounding box center [282, 101] width 71 height 37
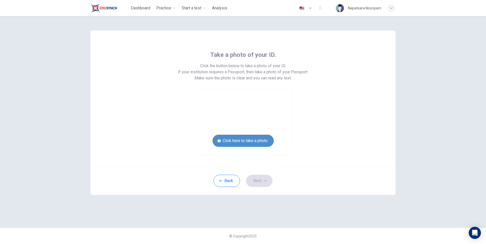
click at [254, 140] on button "Click here to take a photo" at bounding box center [242, 141] width 61 height 12
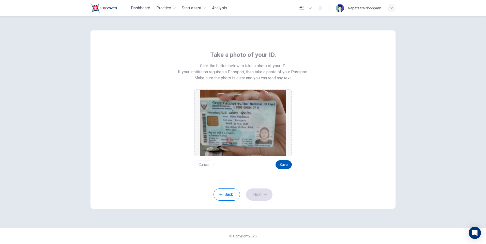
click at [282, 169] on button "Save" at bounding box center [283, 165] width 16 height 9
click at [261, 196] on button "Next" at bounding box center [259, 195] width 26 height 12
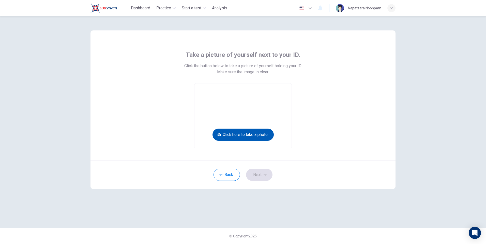
click at [260, 137] on button "Click here to take a photo" at bounding box center [242, 135] width 61 height 12
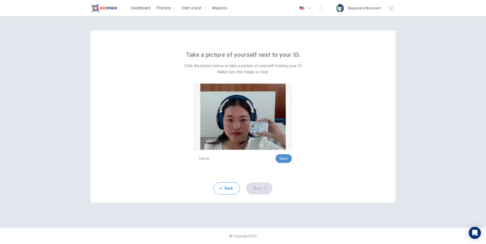
click at [283, 161] on button "Save" at bounding box center [283, 158] width 16 height 9
click at [263, 190] on button "Next" at bounding box center [259, 189] width 26 height 12
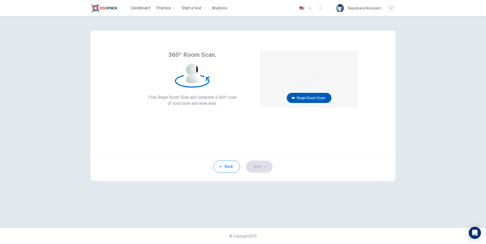
click at [301, 95] on button "Begin Room Scan" at bounding box center [309, 98] width 45 height 10
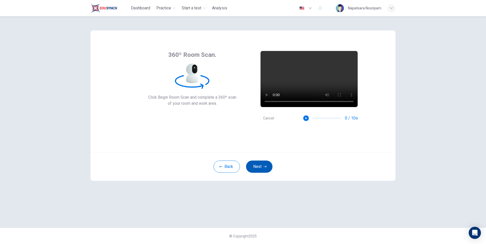
click at [260, 168] on button "Next" at bounding box center [259, 167] width 26 height 12
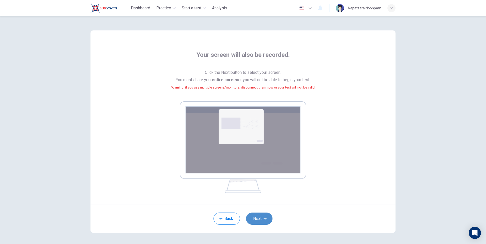
click at [261, 224] on button "Next" at bounding box center [259, 219] width 26 height 12
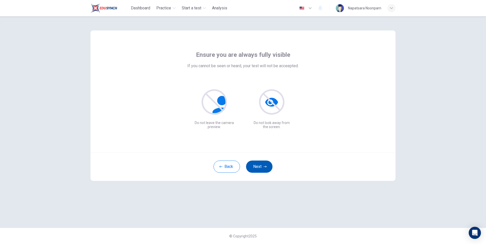
click at [263, 165] on button "Next" at bounding box center [259, 167] width 26 height 12
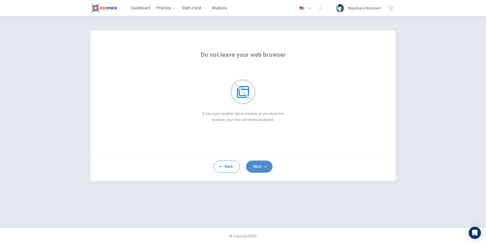
click at [263, 165] on button "Next" at bounding box center [259, 167] width 26 height 12
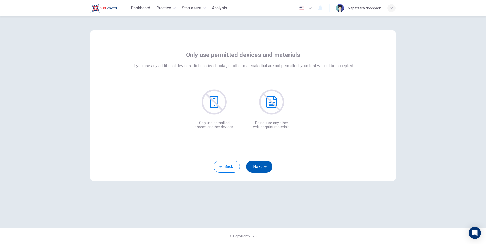
click at [263, 165] on button "Next" at bounding box center [259, 167] width 26 height 12
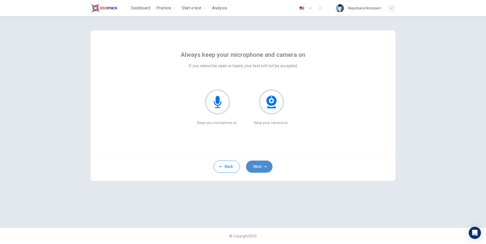
click at [263, 165] on button "Next" at bounding box center [259, 167] width 26 height 12
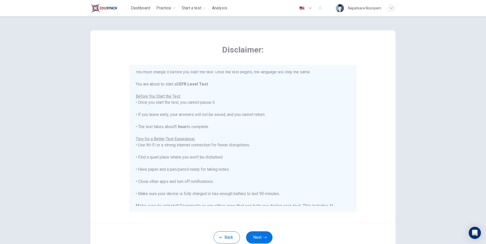
scroll to position [49, 0]
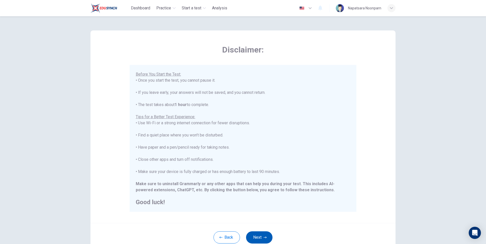
click at [258, 242] on button "Next" at bounding box center [259, 238] width 26 height 12
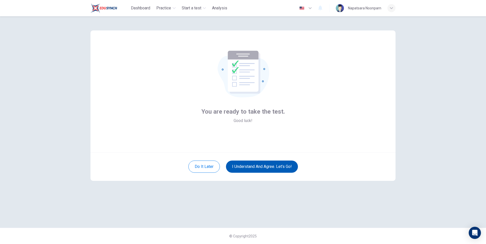
click at [277, 165] on button "I understand and agree. Let’s go!" at bounding box center [262, 167] width 72 height 12
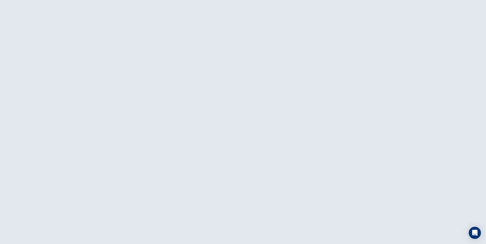
click at [62, 11] on div at bounding box center [243, 122] width 486 height 244
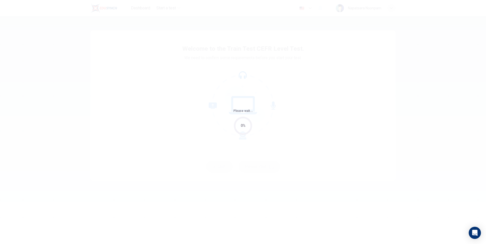
click at [269, 135] on div "Please wait... 0%" at bounding box center [243, 122] width 486 height 244
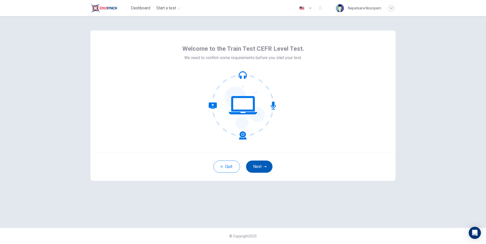
click at [264, 169] on button "Next" at bounding box center [259, 167] width 26 height 12
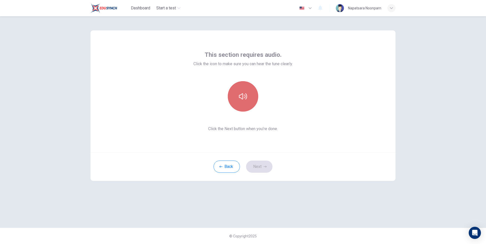
click at [252, 92] on button "button" at bounding box center [243, 96] width 30 height 30
click at [271, 163] on button "Next" at bounding box center [259, 167] width 26 height 12
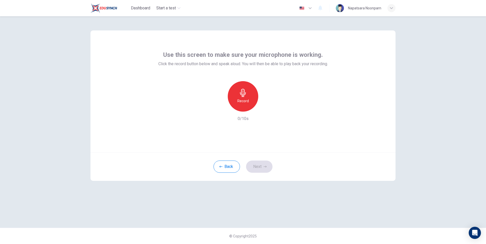
click at [252, 105] on div "Record" at bounding box center [243, 96] width 30 height 30
click at [243, 89] on icon "button" at bounding box center [243, 93] width 6 height 8
click at [249, 169] on button "Next" at bounding box center [259, 167] width 26 height 12
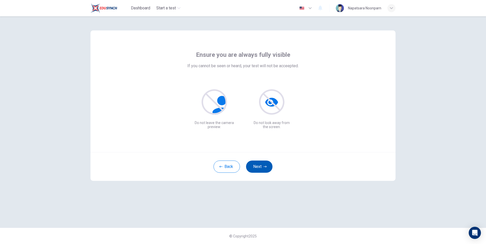
click at [259, 170] on button "Next" at bounding box center [259, 167] width 26 height 12
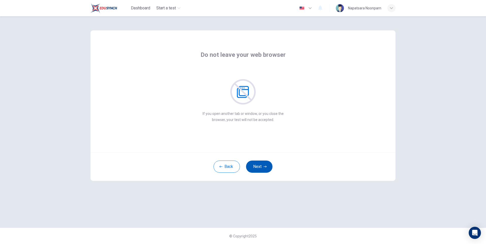
click at [264, 167] on icon "button" at bounding box center [264, 167] width 3 height 2
click at [266, 168] on icon "button" at bounding box center [264, 166] width 3 height 3
click at [266, 168] on button "Next" at bounding box center [259, 167] width 26 height 12
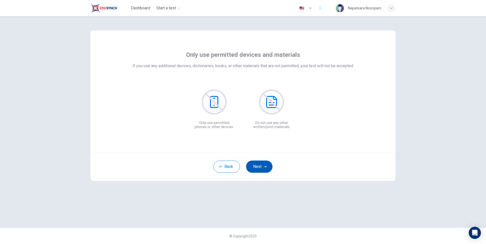
click at [266, 168] on button "Next" at bounding box center [259, 167] width 26 height 12
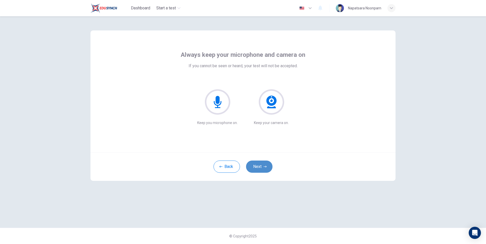
click at [266, 168] on button "Next" at bounding box center [259, 167] width 26 height 12
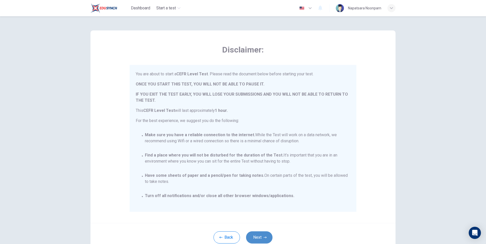
click at [267, 241] on button "Next" at bounding box center [259, 238] width 26 height 12
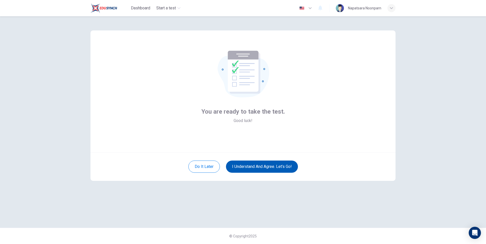
click at [258, 162] on button "I understand and agree. Let’s go!" at bounding box center [262, 167] width 72 height 12
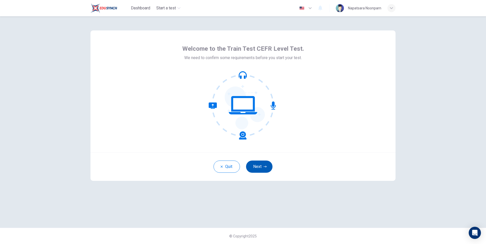
click at [261, 170] on button "Next" at bounding box center [259, 167] width 26 height 12
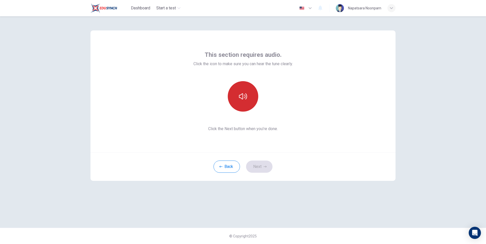
click at [251, 95] on button "button" at bounding box center [243, 96] width 30 height 30
click at [261, 165] on button "Next" at bounding box center [259, 167] width 26 height 12
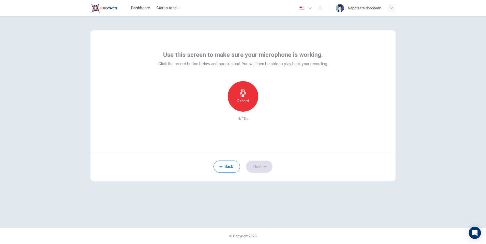
click at [242, 105] on div "Record" at bounding box center [243, 96] width 30 height 30
click at [244, 101] on h6 "Stop" at bounding box center [243, 101] width 8 height 6
click at [268, 166] on button "Next" at bounding box center [259, 167] width 26 height 12
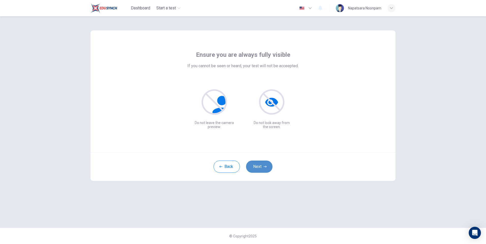
click at [267, 166] on button "Next" at bounding box center [259, 167] width 26 height 12
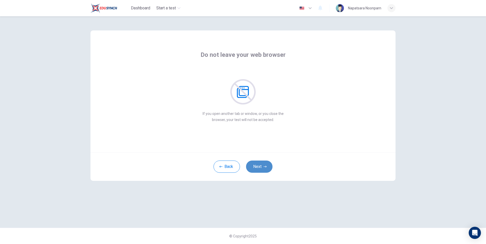
click at [267, 166] on button "Next" at bounding box center [259, 167] width 26 height 12
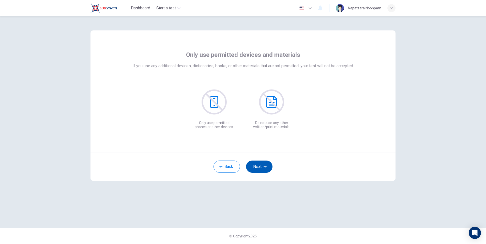
click at [267, 166] on button "Next" at bounding box center [259, 167] width 26 height 12
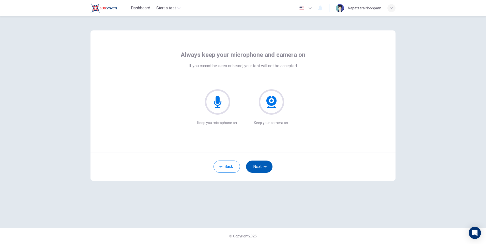
click at [267, 166] on button "Next" at bounding box center [259, 167] width 26 height 12
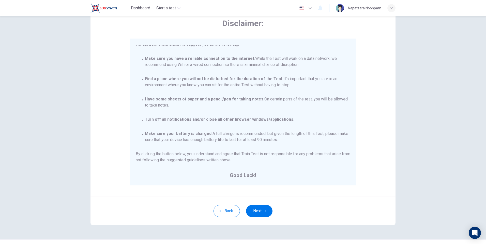
scroll to position [38, 0]
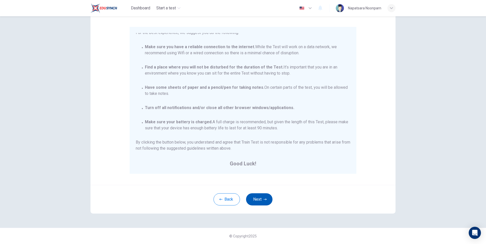
click at [254, 198] on button "Next" at bounding box center [259, 200] width 26 height 12
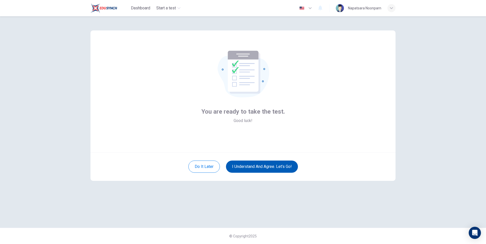
click at [257, 167] on button "I understand and agree. Let’s go!" at bounding box center [262, 167] width 72 height 12
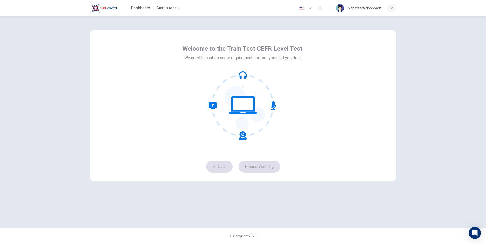
click at [366, 10] on div "Napatsara Noonparn" at bounding box center [364, 8] width 33 height 6
click at [252, 166] on button "Next" at bounding box center [259, 167] width 26 height 12
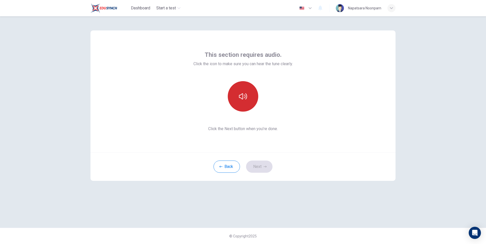
click at [240, 109] on button "button" at bounding box center [243, 96] width 30 height 30
click at [251, 101] on button "button" at bounding box center [243, 96] width 30 height 30
click at [251, 99] on button "button" at bounding box center [243, 96] width 30 height 30
click at [247, 99] on button "button" at bounding box center [243, 96] width 30 height 30
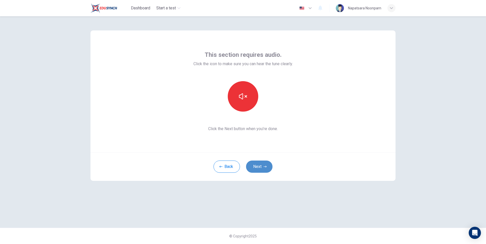
click at [265, 165] on button "Next" at bounding box center [259, 167] width 26 height 12
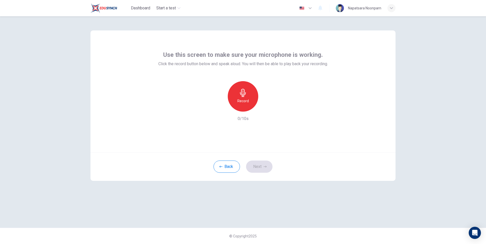
click at [237, 103] on div "Record" at bounding box center [243, 96] width 30 height 30
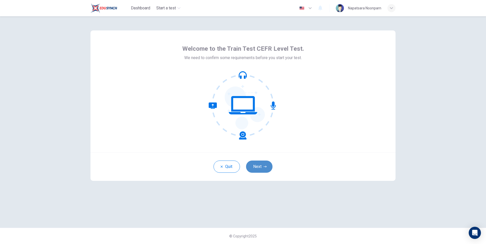
click at [260, 168] on button "Next" at bounding box center [259, 167] width 26 height 12
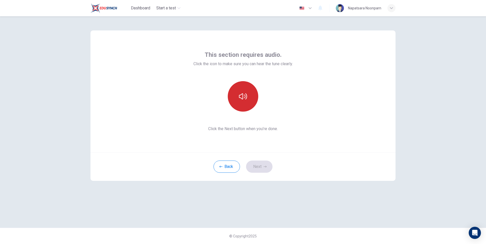
click at [230, 102] on button "button" at bounding box center [243, 96] width 30 height 30
click at [261, 163] on button "Next" at bounding box center [259, 167] width 26 height 12
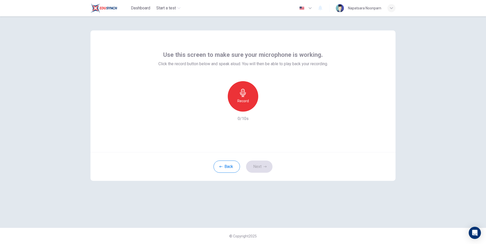
click at [248, 93] on div "Record" at bounding box center [243, 96] width 30 height 30
click at [242, 94] on icon "button" at bounding box center [243, 93] width 6 height 8
click at [254, 170] on button "Next" at bounding box center [259, 167] width 26 height 12
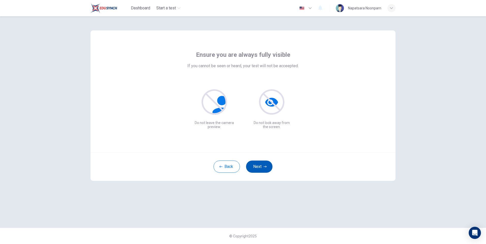
click at [254, 171] on button "Next" at bounding box center [259, 167] width 26 height 12
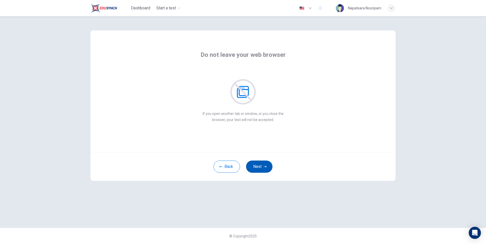
click at [254, 171] on button "Next" at bounding box center [259, 167] width 26 height 12
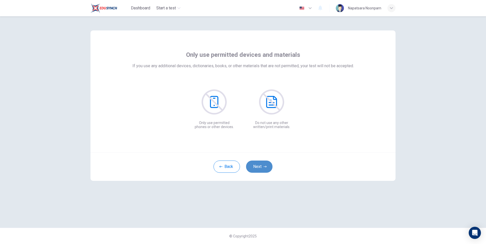
click at [254, 171] on button "Next" at bounding box center [259, 167] width 26 height 12
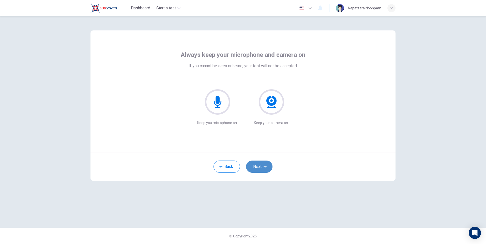
click at [254, 171] on button "Next" at bounding box center [259, 167] width 26 height 12
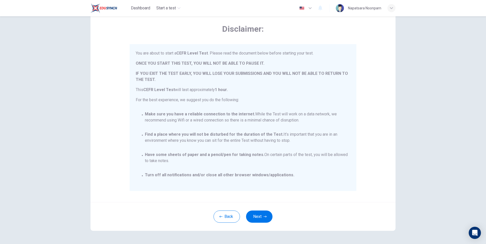
scroll to position [38, 0]
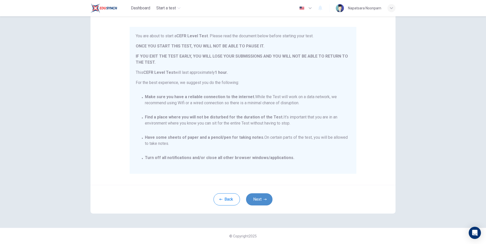
click at [257, 200] on button "Next" at bounding box center [259, 200] width 26 height 12
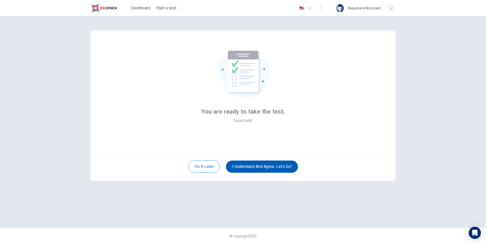
click at [269, 168] on button "I understand and agree. Let’s go!" at bounding box center [262, 167] width 72 height 12
